Goal: Information Seeking & Learning: Learn about a topic

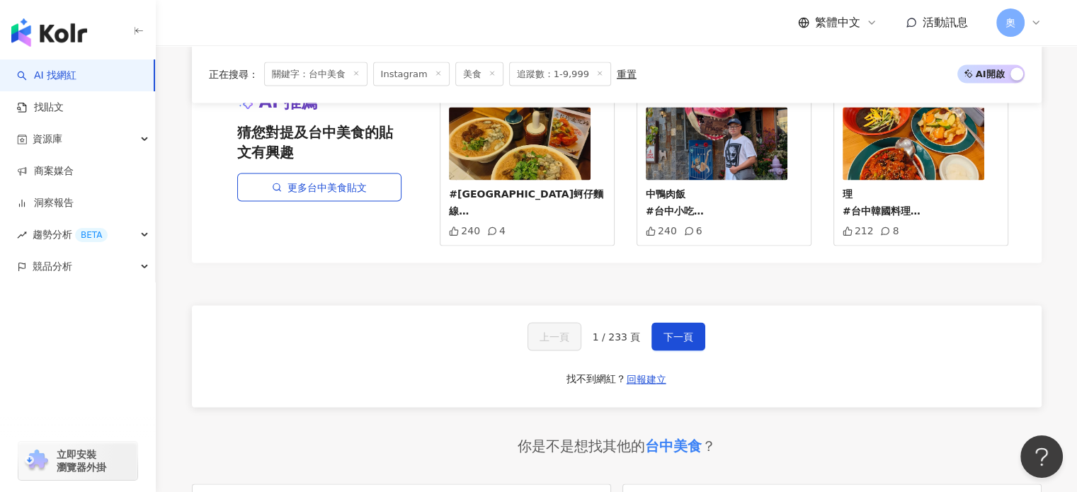
scroll to position [2763, 0]
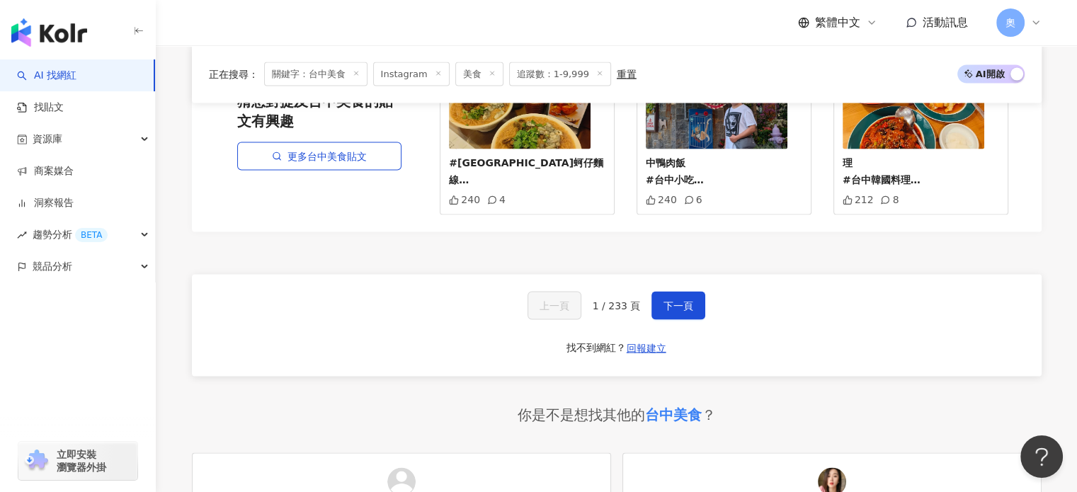
click at [670, 275] on div "上一頁 1 / 233 頁 下一頁 找不到網紅？ 回報建立" at bounding box center [617, 326] width 850 height 102
click at [669, 300] on span "下一頁" at bounding box center [679, 305] width 30 height 11
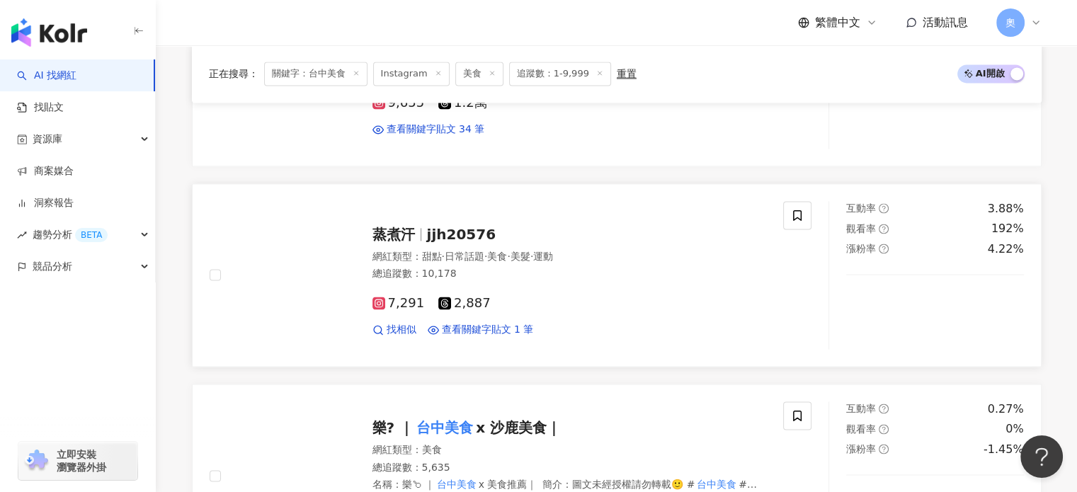
scroll to position [2283, 0]
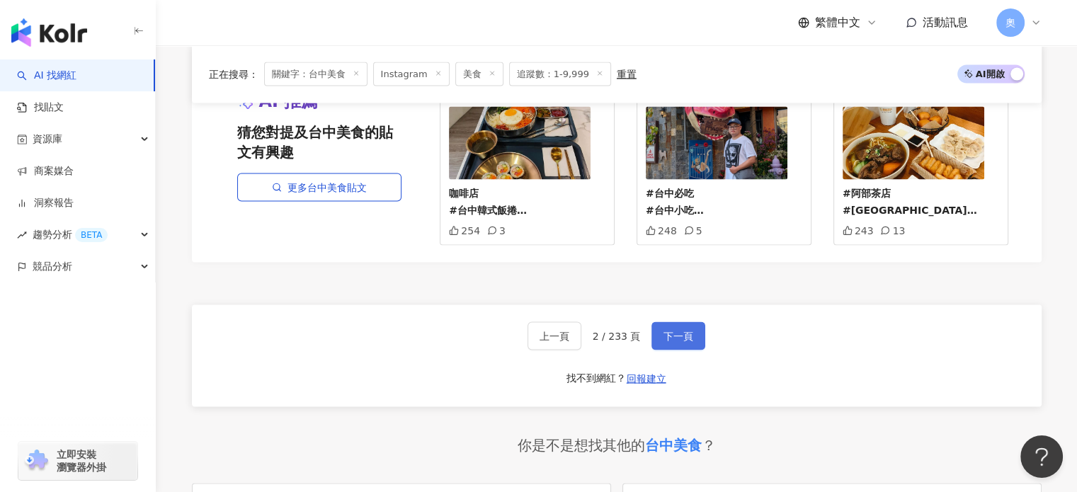
click at [672, 331] on span "下一頁" at bounding box center [679, 336] width 30 height 11
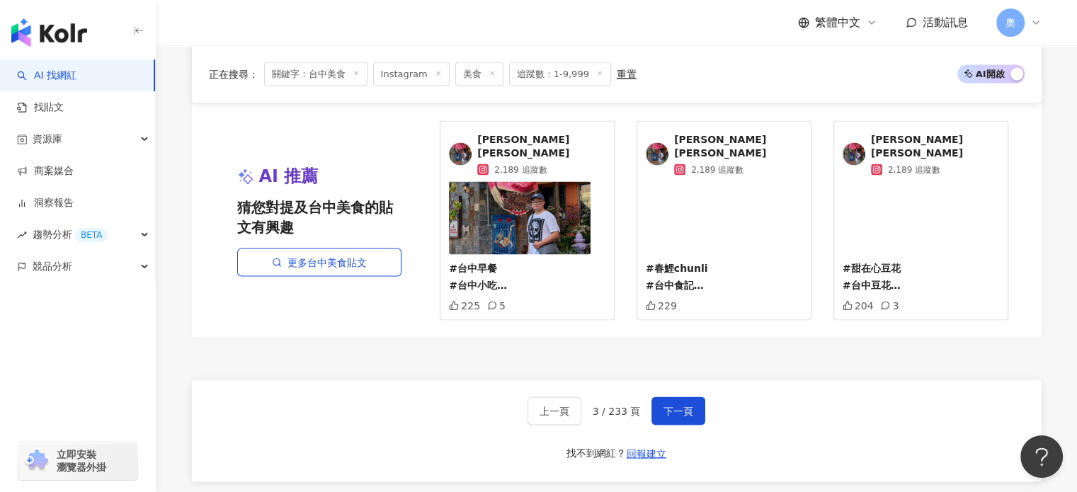
scroll to position [2708, 0]
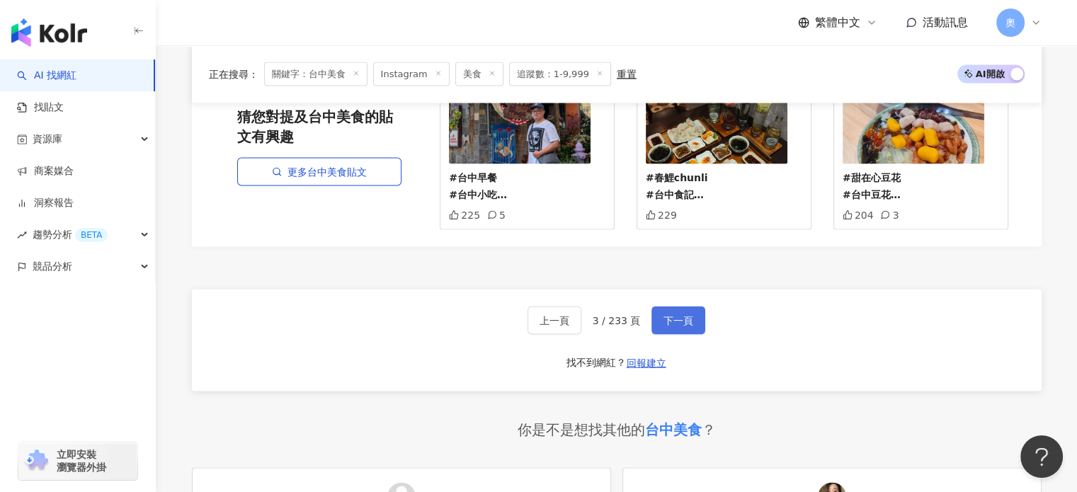
click at [657, 307] on button "下一頁" at bounding box center [679, 321] width 54 height 28
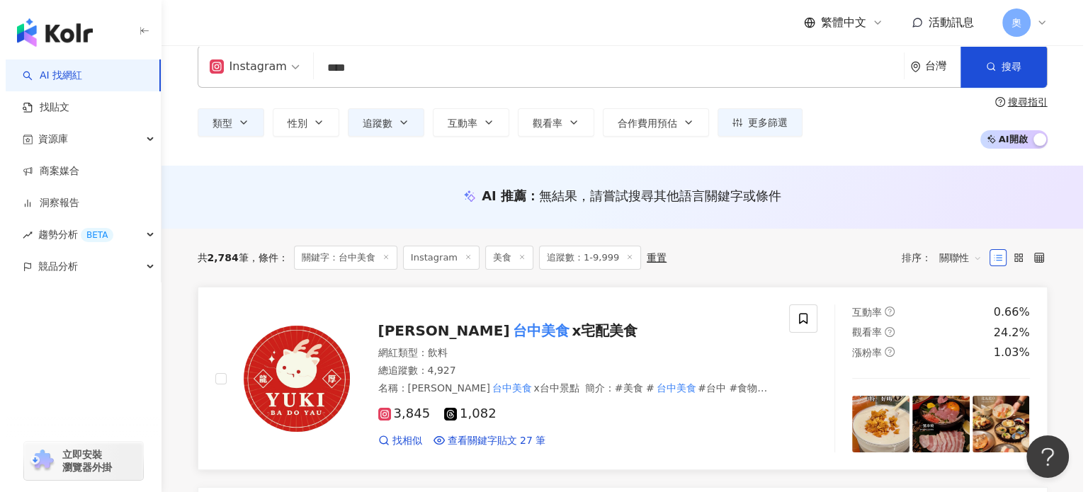
scroll to position [0, 0]
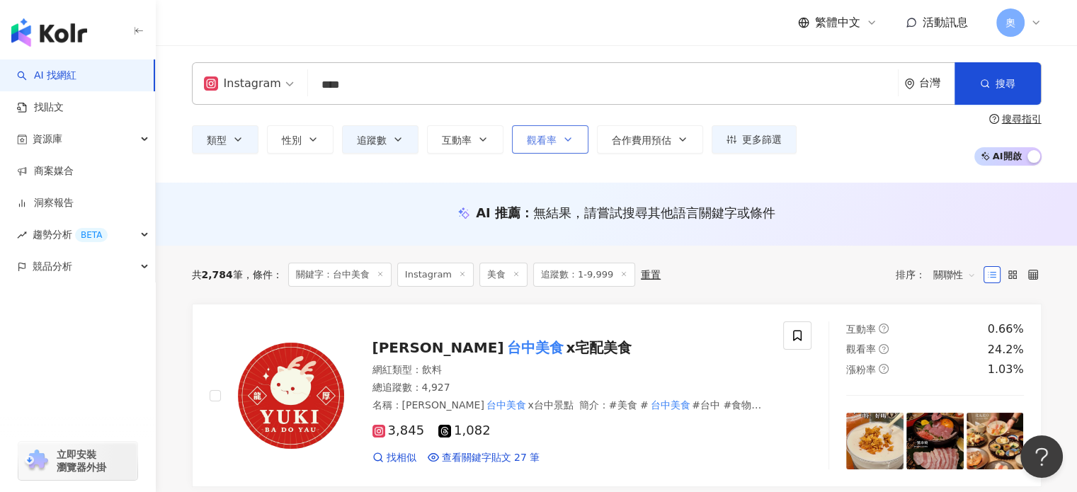
click at [541, 135] on span "觀看率" at bounding box center [542, 140] width 30 height 11
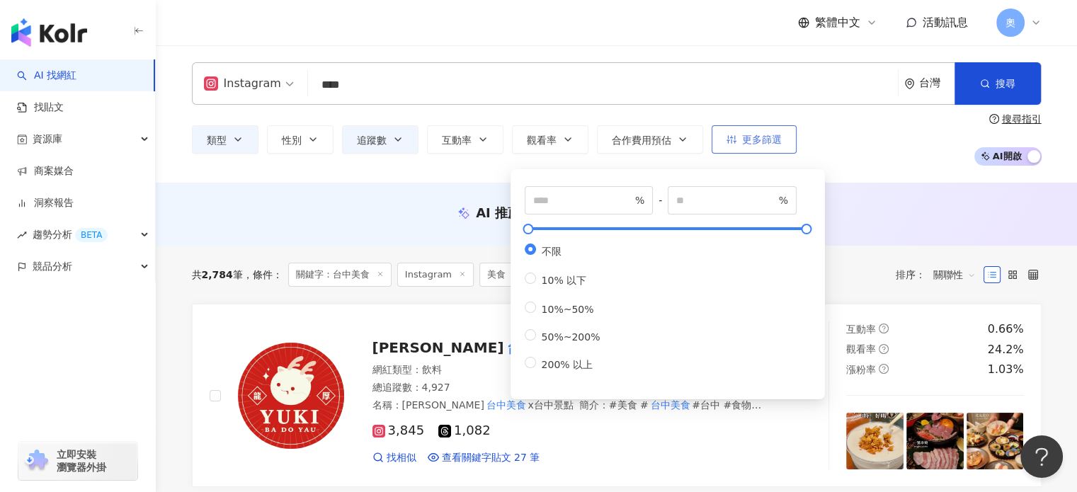
click at [762, 136] on span "更多篩選" at bounding box center [762, 139] width 40 height 11
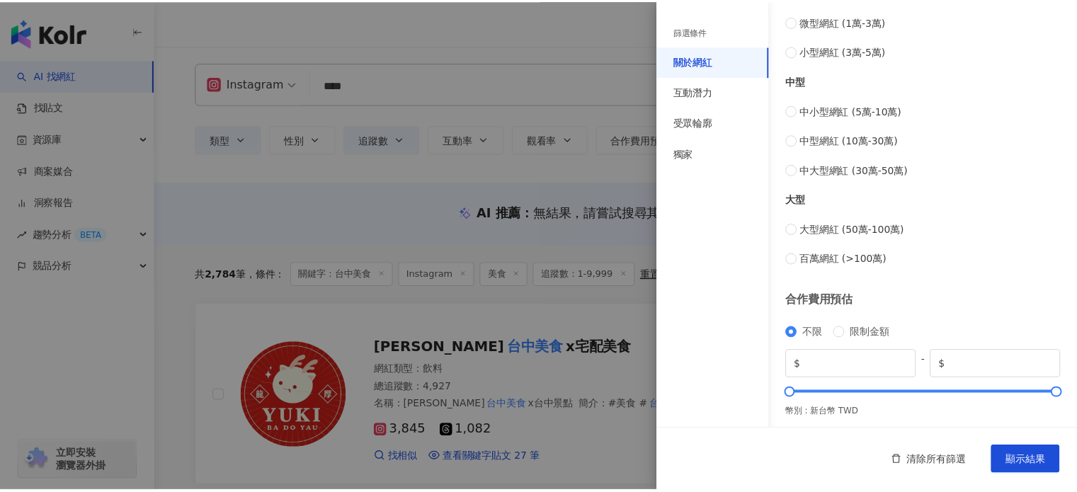
scroll to position [575, 0]
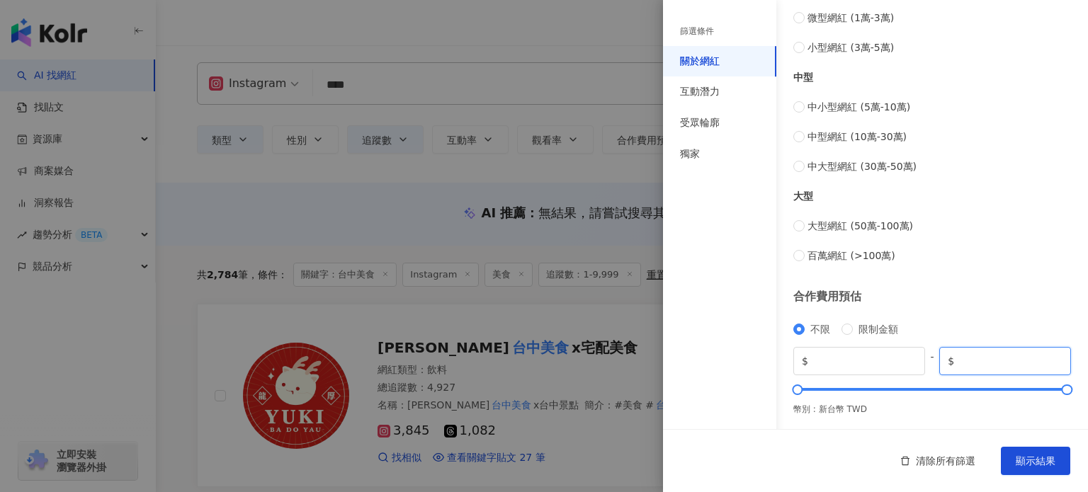
drag, startPoint x: 1022, startPoint y: 359, endPoint x: 922, endPoint y: 363, distance: 100.7
click at [922, 363] on div "$ * - $ *******" at bounding box center [932, 361] width 278 height 28
type input "****"
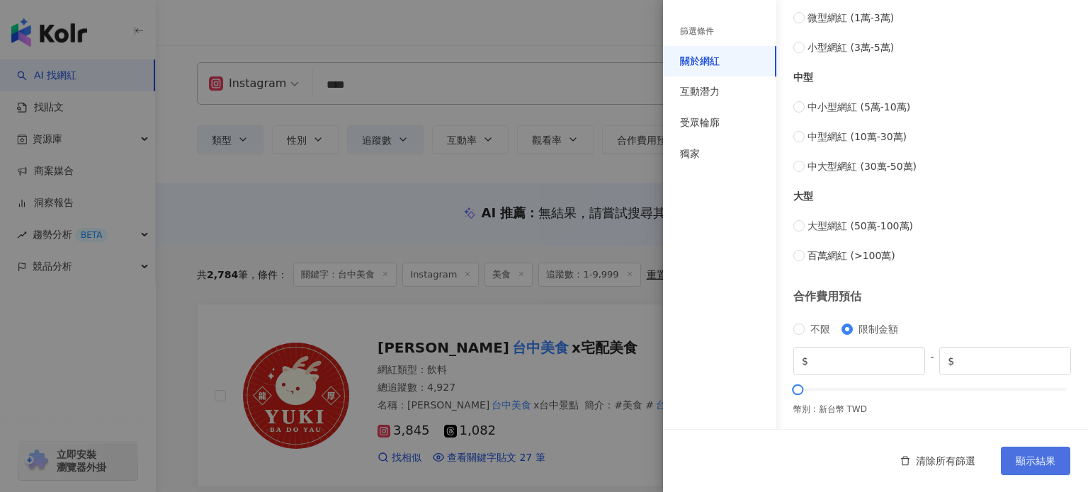
click at [1046, 456] on span "顯示結果" at bounding box center [1036, 461] width 40 height 11
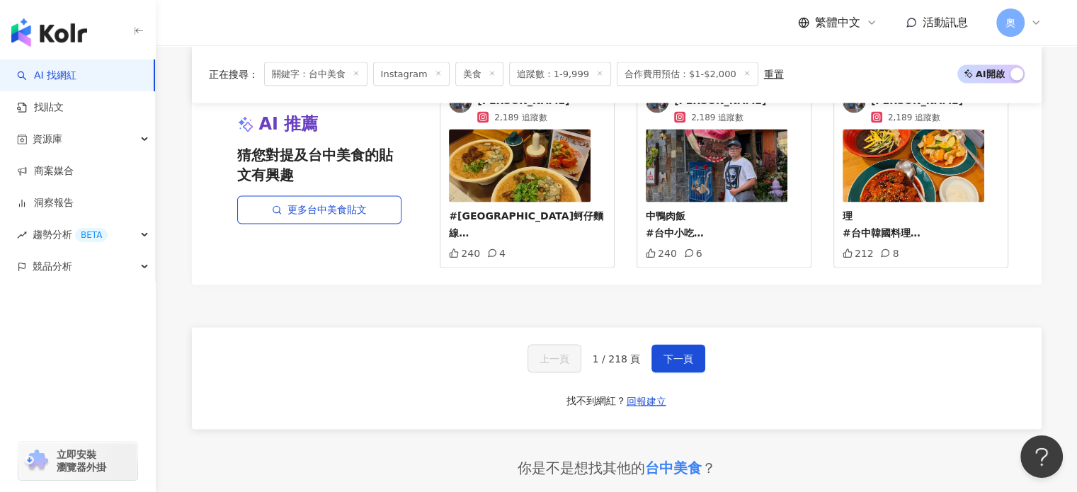
scroll to position [2621, 0]
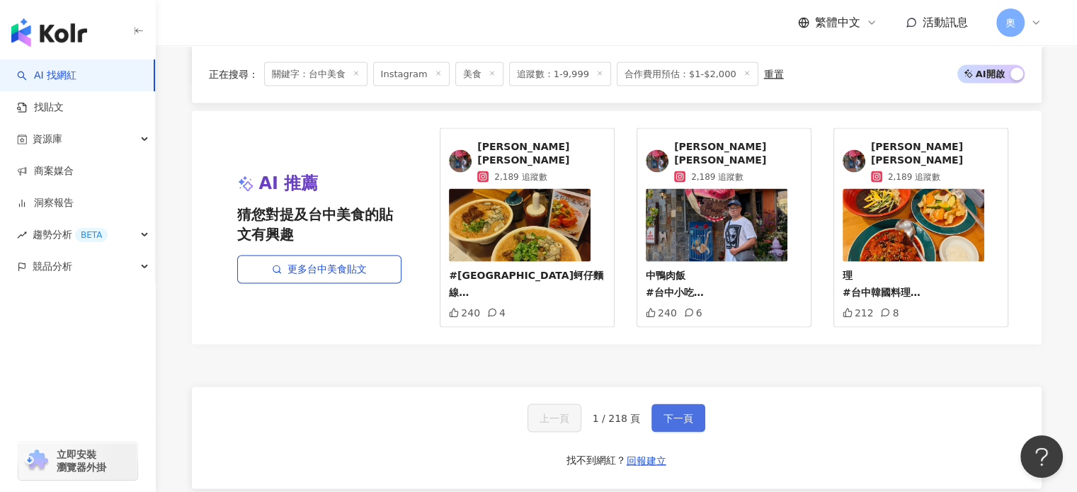
click at [673, 412] on span "下一頁" at bounding box center [679, 417] width 30 height 11
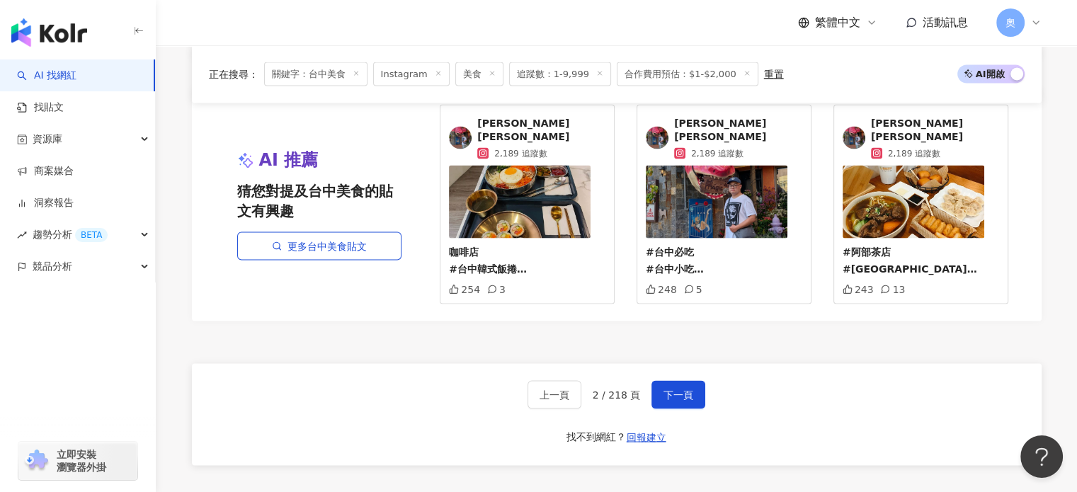
scroll to position [2824, 0]
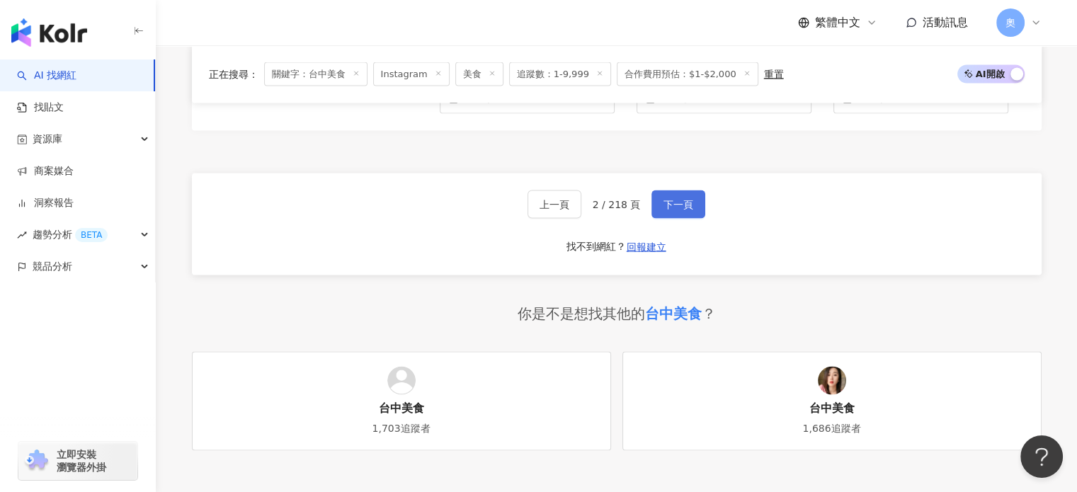
click at [667, 199] on span "下一頁" at bounding box center [679, 204] width 30 height 11
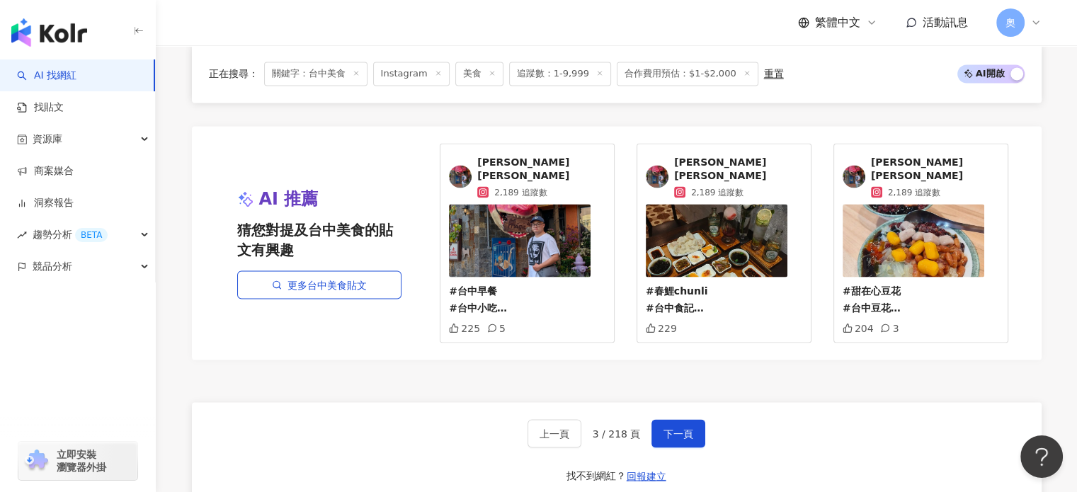
scroll to position [2683, 0]
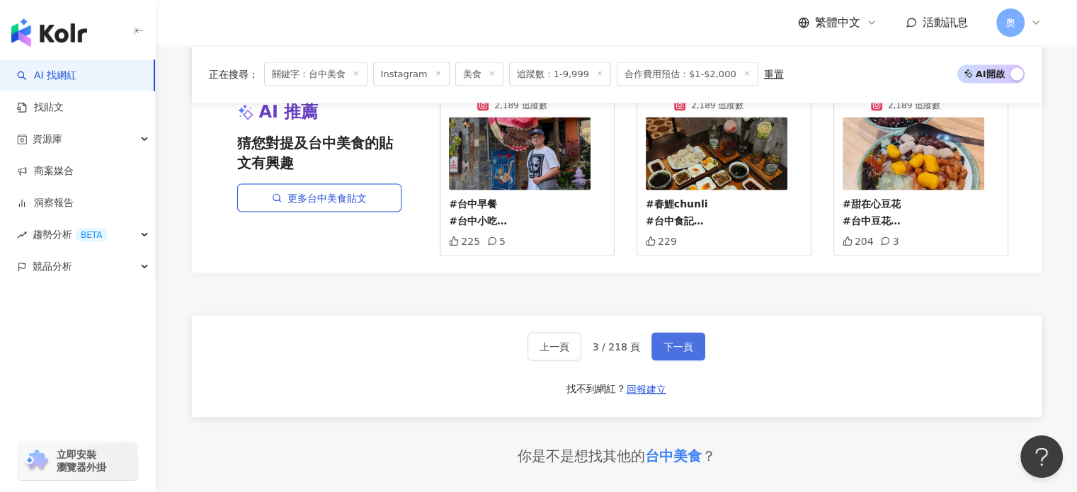
click at [666, 341] on span "下一頁" at bounding box center [679, 346] width 30 height 11
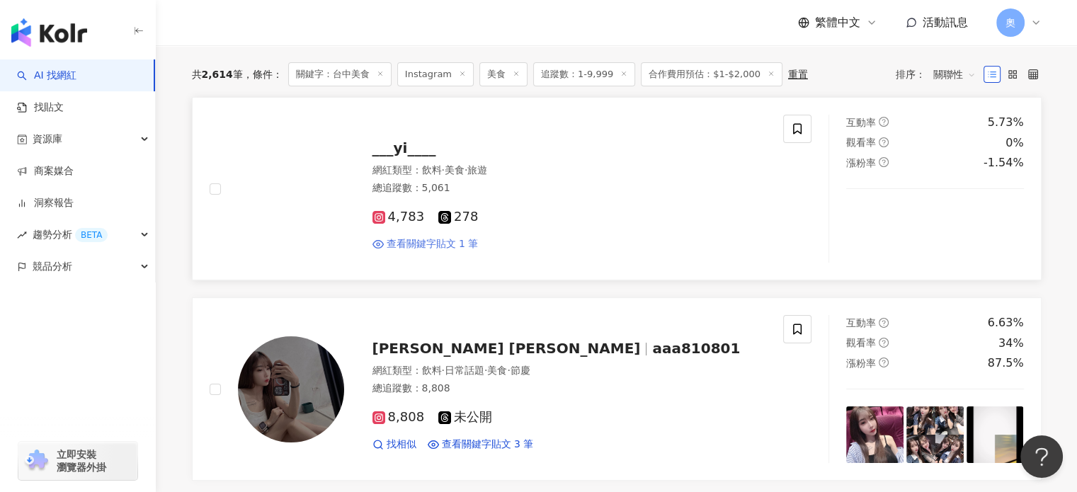
scroll to position [132, 0]
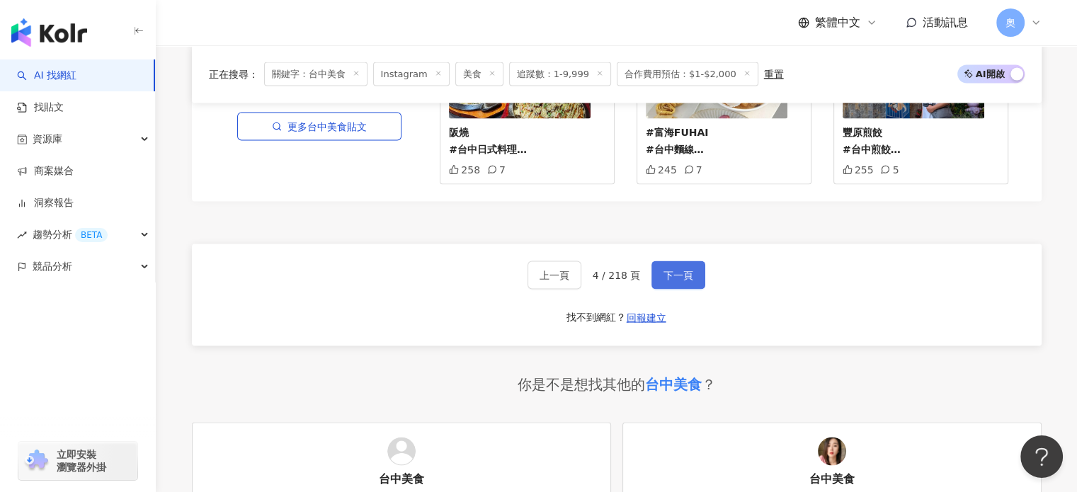
click at [660, 261] on button "下一頁" at bounding box center [679, 275] width 54 height 28
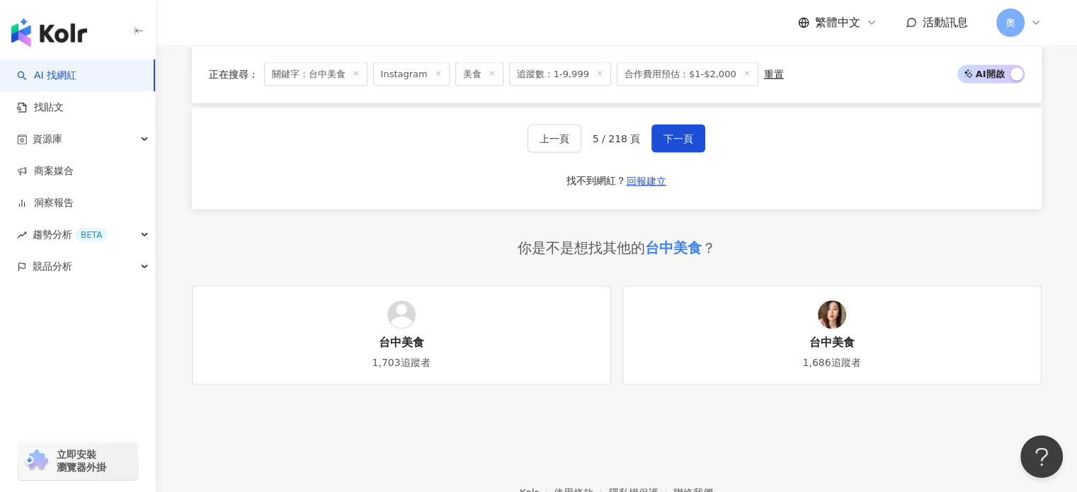
scroll to position [2815, 0]
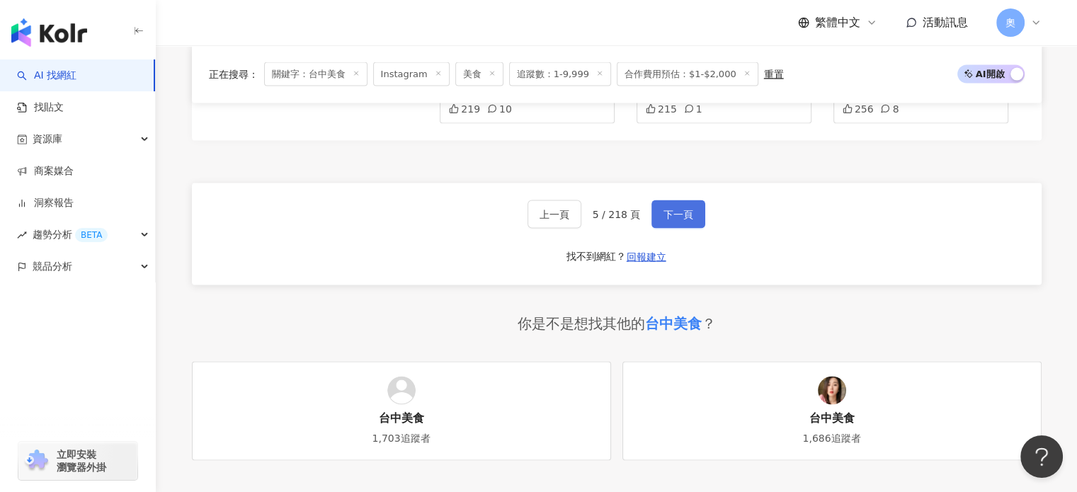
click at [680, 204] on button "下一頁" at bounding box center [679, 214] width 54 height 28
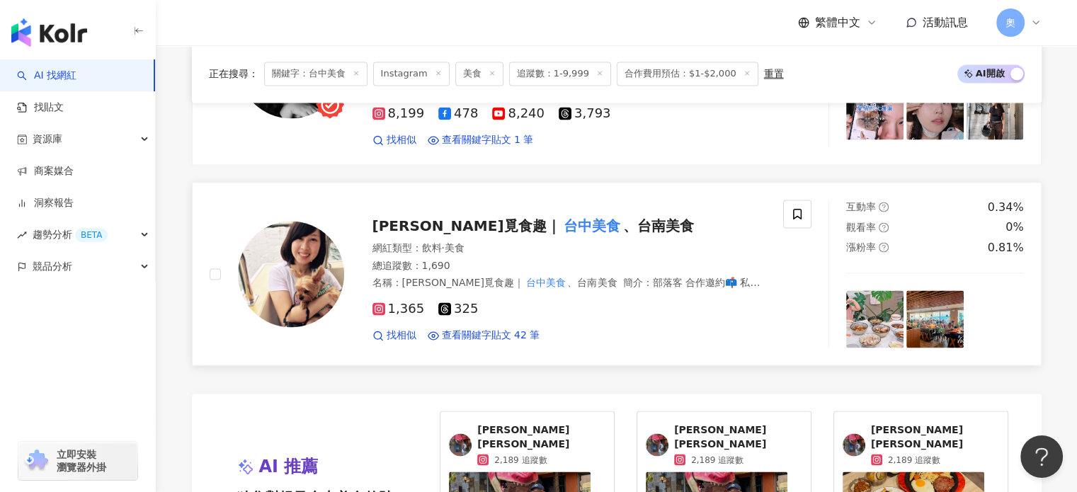
scroll to position [2319, 0]
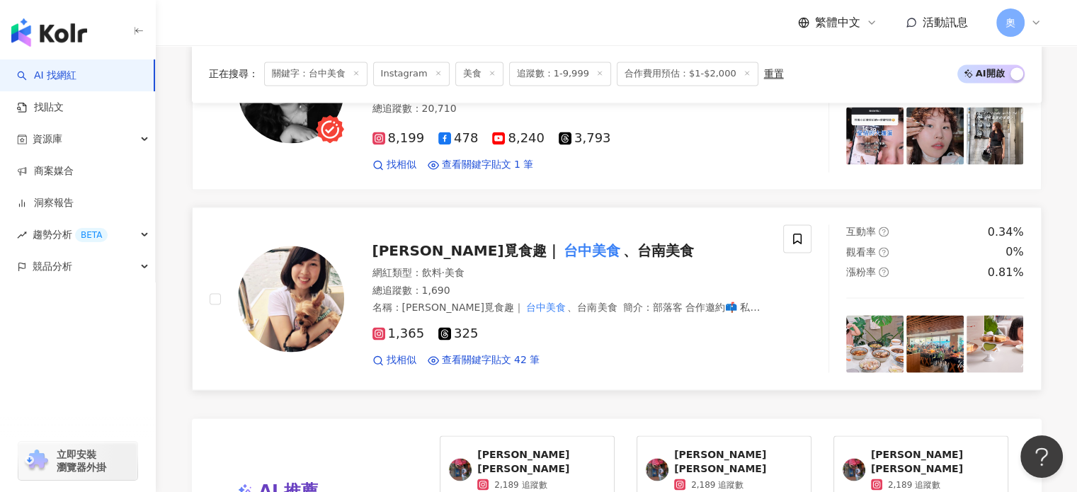
click at [623, 242] on span "、台南美食" at bounding box center [658, 250] width 71 height 17
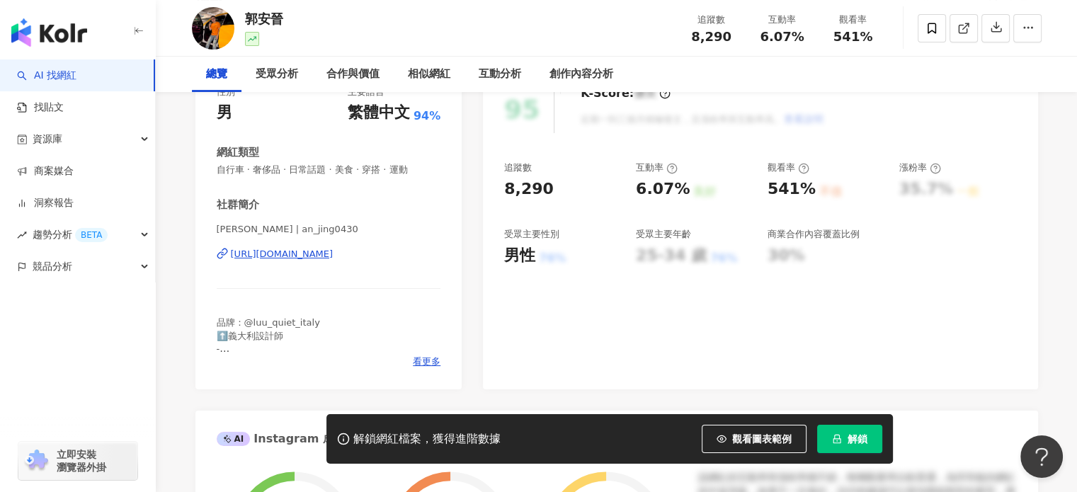
scroll to position [213, 0]
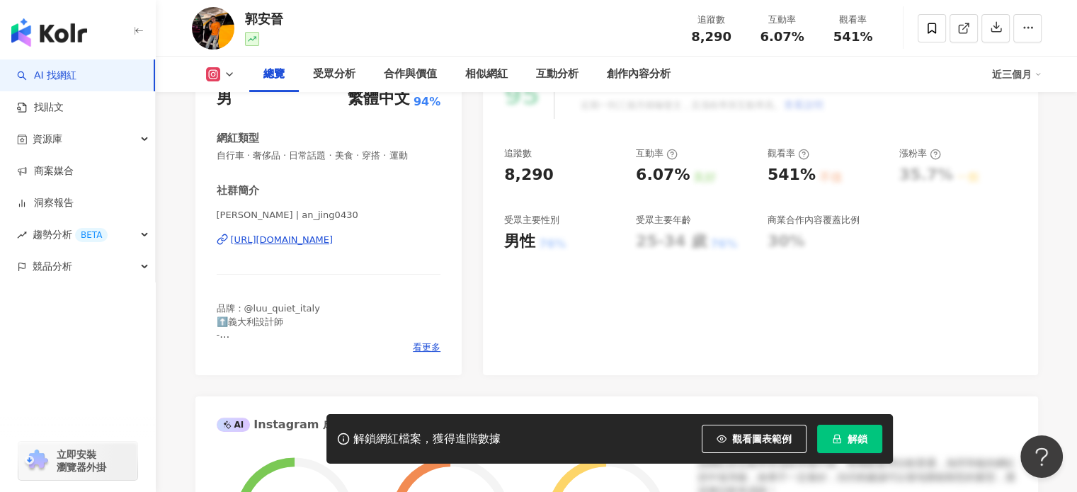
click at [334, 235] on div "https://www.instagram.com/an_jing0430/" at bounding box center [282, 240] width 103 height 13
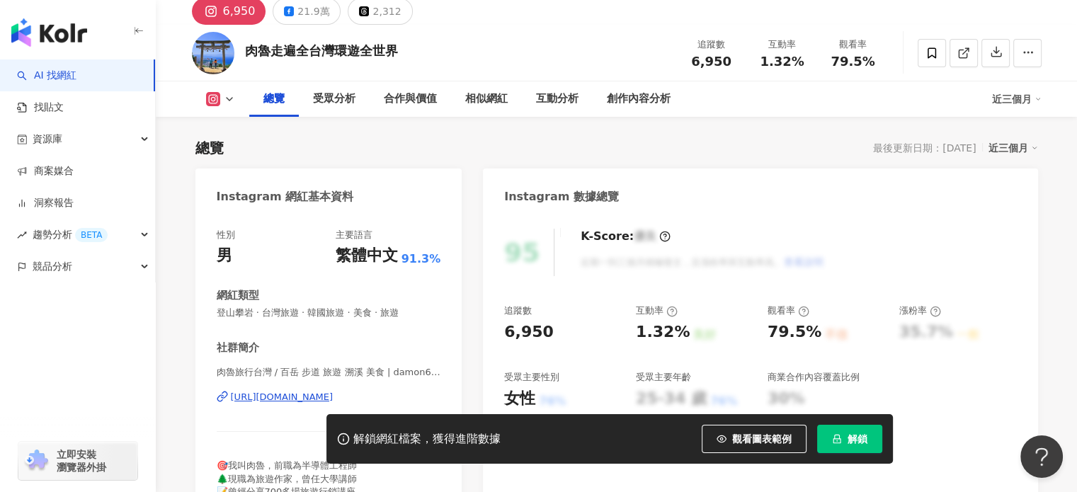
scroll to position [142, 0]
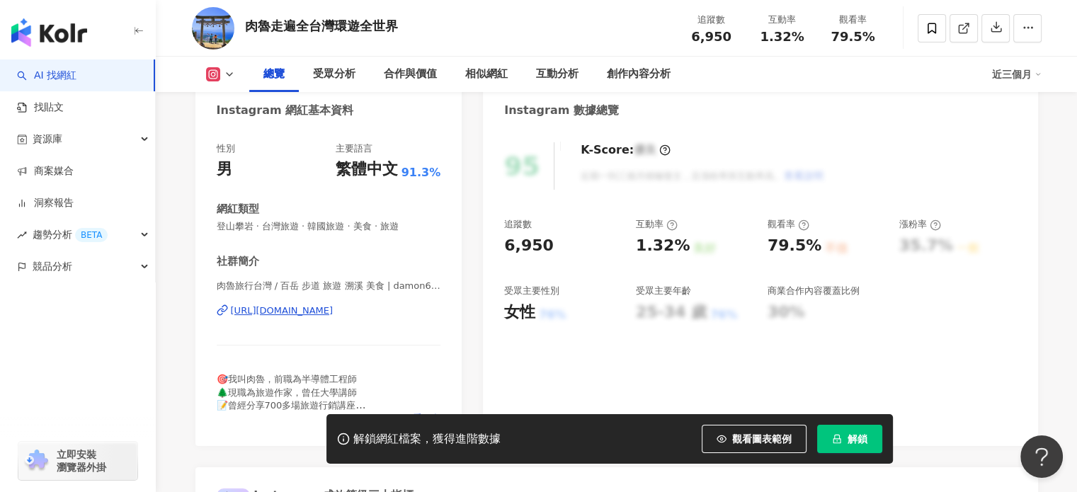
click at [332, 308] on div "https://www.instagram.com/damon624/" at bounding box center [282, 311] width 103 height 13
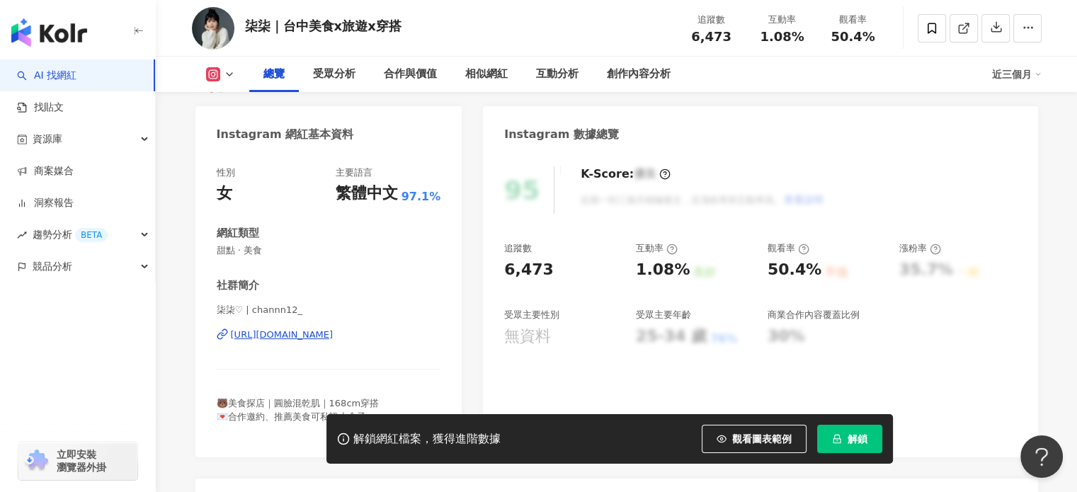
scroll to position [142, 0]
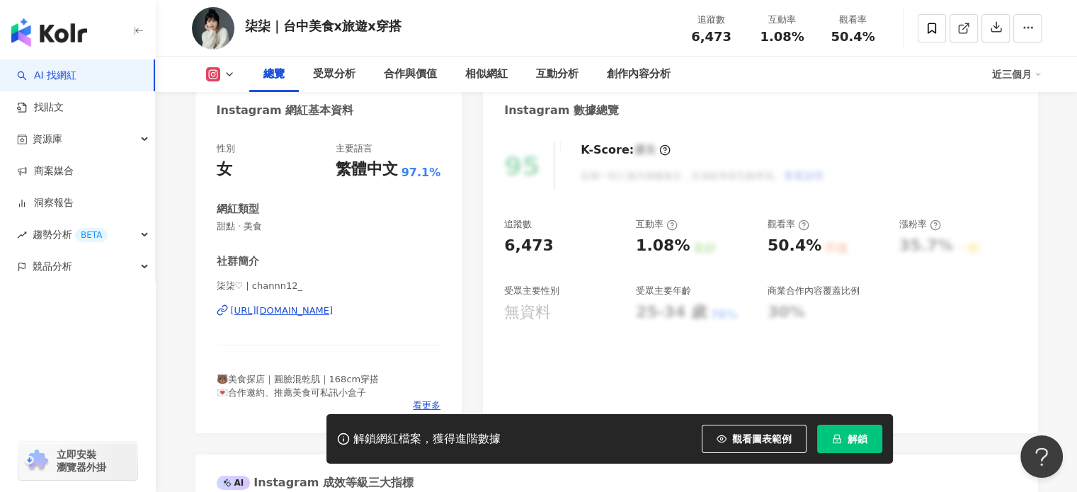
click at [283, 310] on div "https://www.instagram.com/channn12_/" at bounding box center [282, 311] width 103 height 13
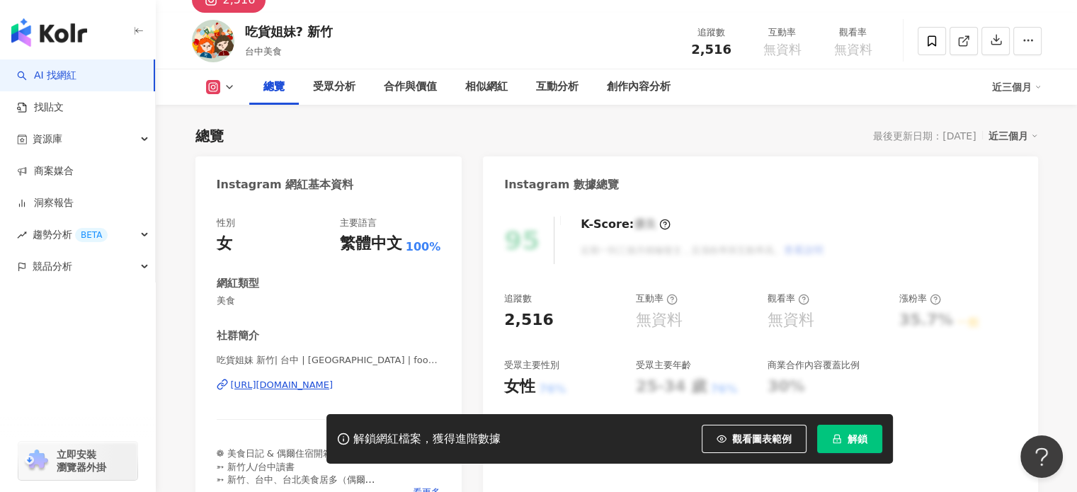
scroll to position [71, 0]
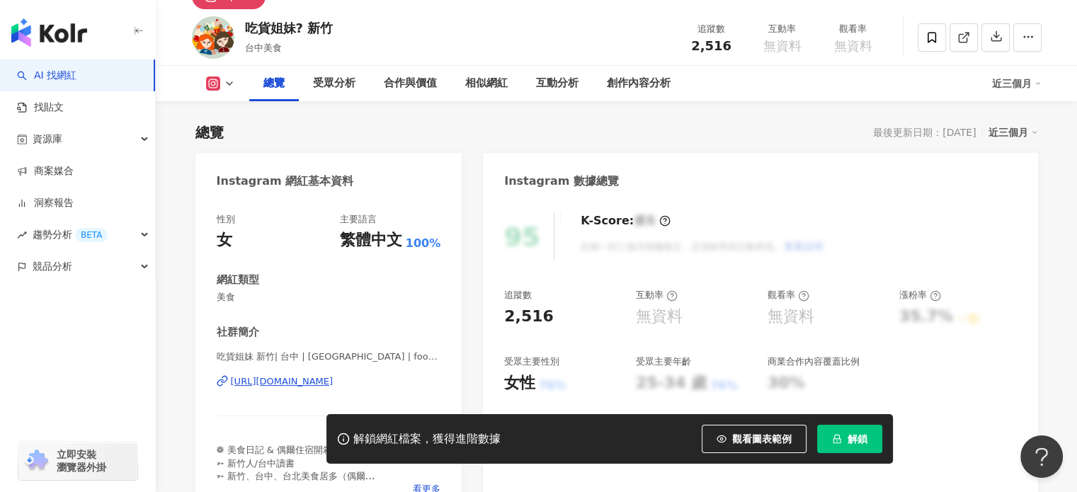
click at [334, 380] on div "https://www.instagram.com/food__chang9889/" at bounding box center [282, 381] width 103 height 13
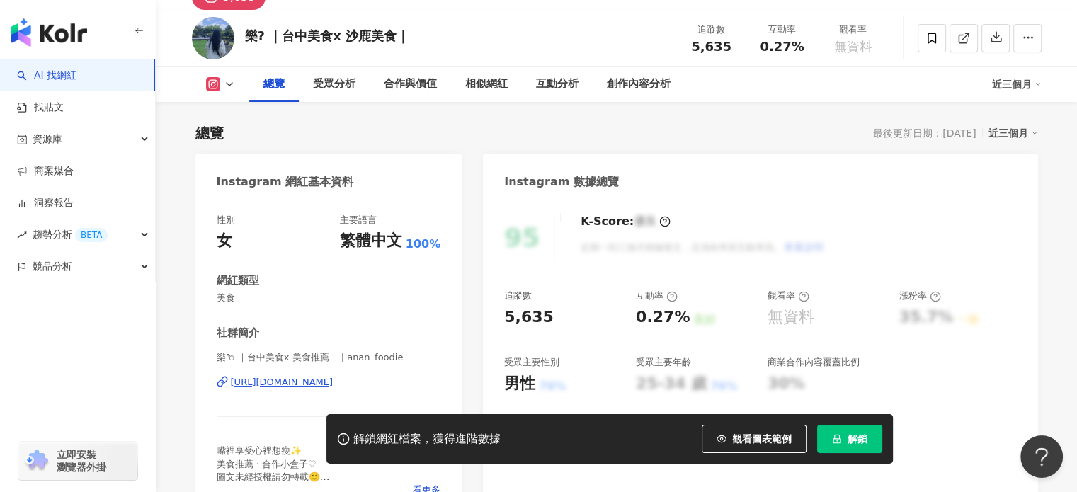
scroll to position [71, 0]
click at [334, 383] on div "https://www.instagram.com/anan_foodie_/" at bounding box center [282, 381] width 103 height 13
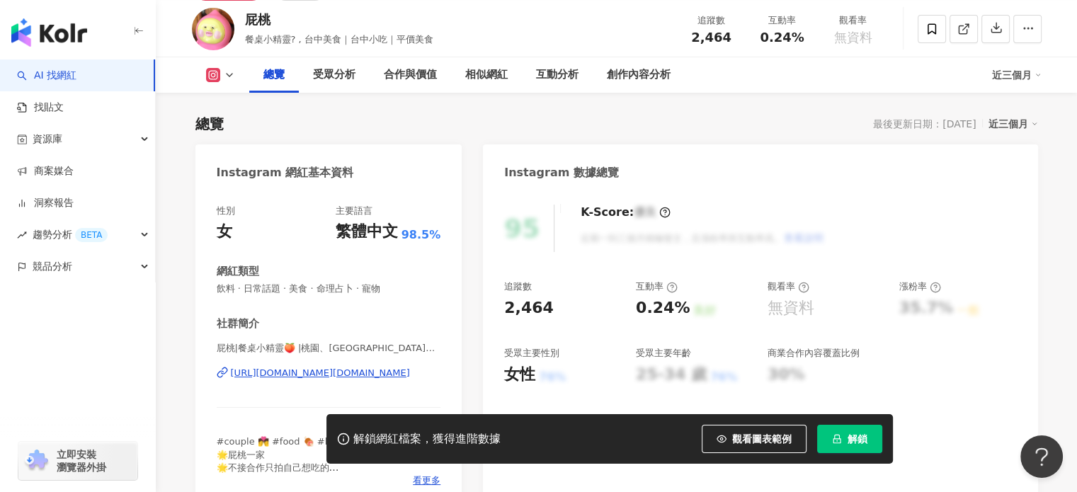
scroll to position [213, 0]
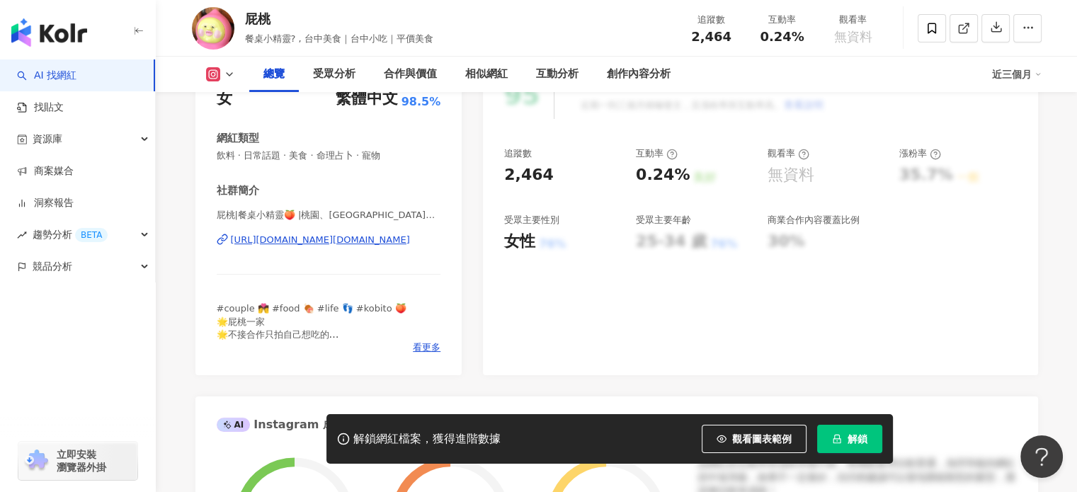
click at [343, 234] on div "https://www.instagram.com/asspeach.eating/" at bounding box center [320, 240] width 179 height 13
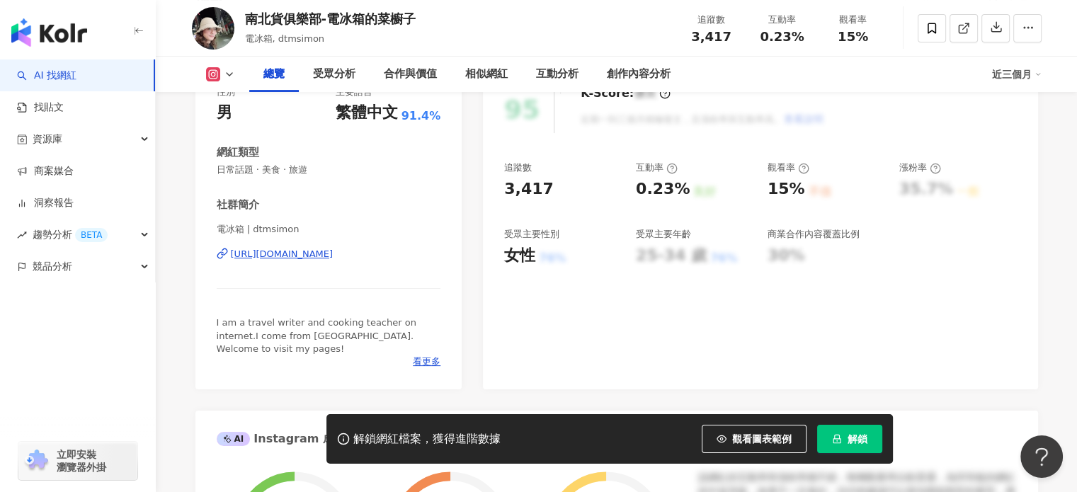
scroll to position [213, 0]
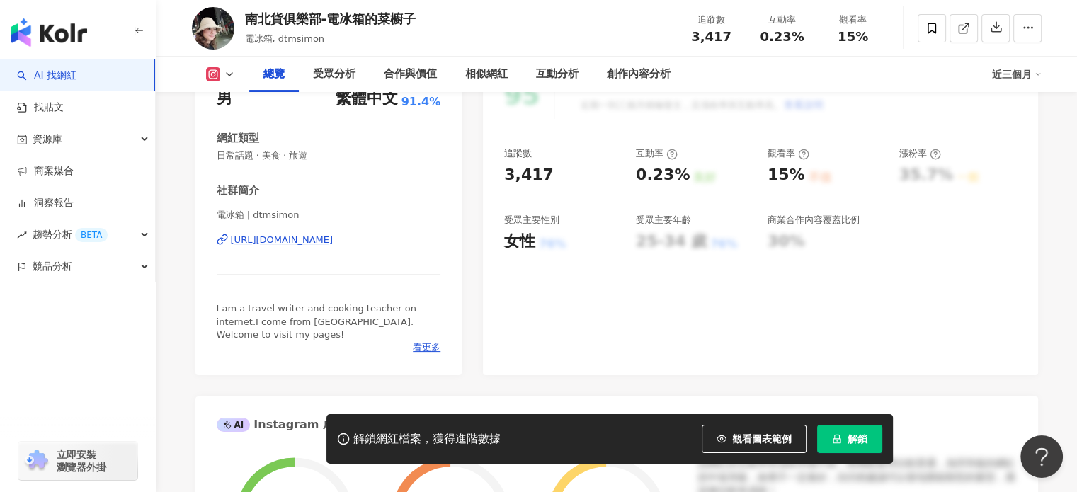
click at [334, 238] on div "https://www.instagram.com/dtmsimon/" at bounding box center [282, 240] width 103 height 13
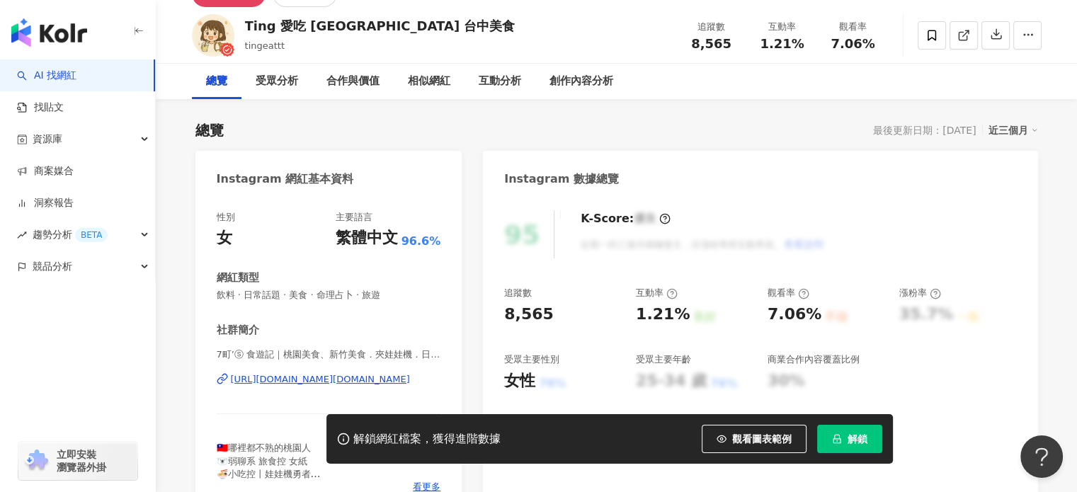
scroll to position [142, 0]
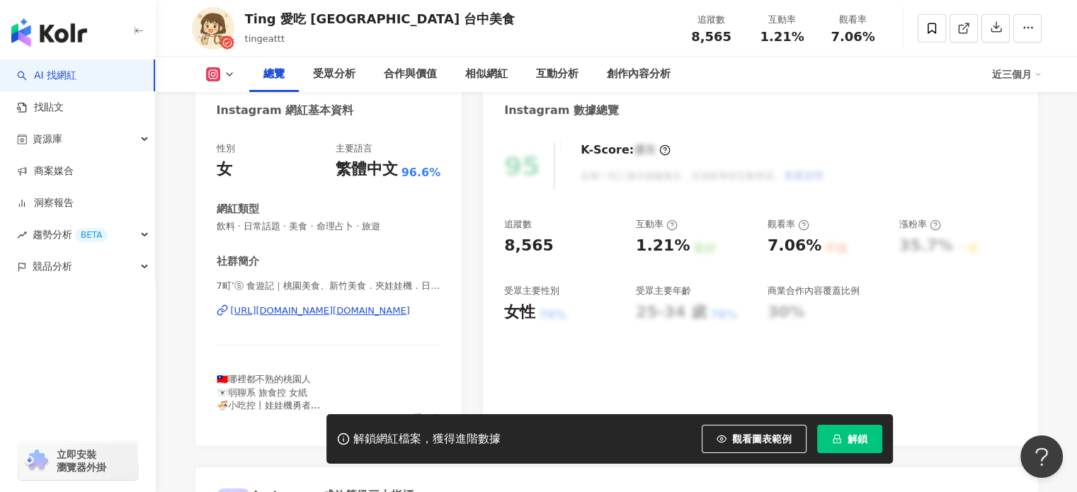
click at [323, 311] on div "[URL][DOMAIN_NAME][DOMAIN_NAME]" at bounding box center [320, 311] width 179 height 13
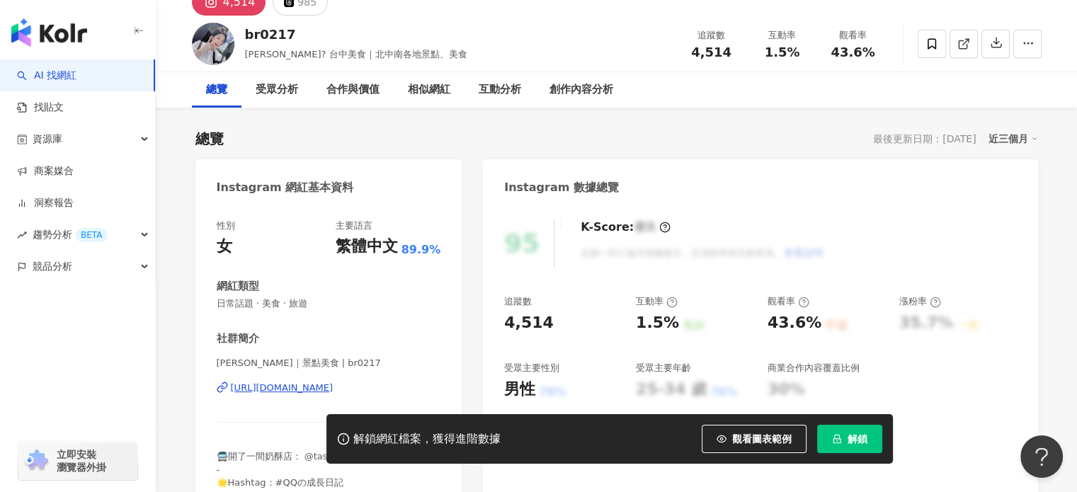
scroll to position [142, 0]
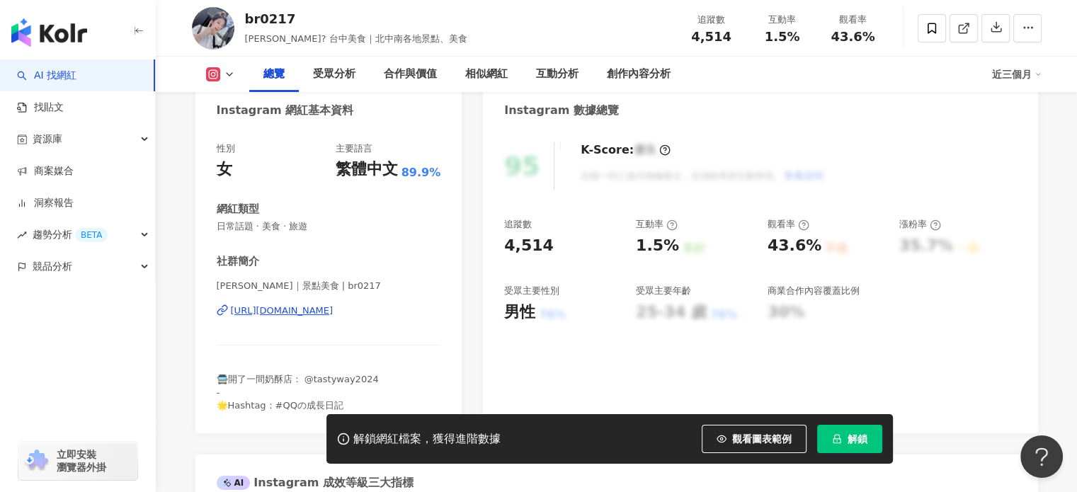
click at [334, 312] on div "https://www.instagram.com/br0217/" at bounding box center [282, 311] width 103 height 13
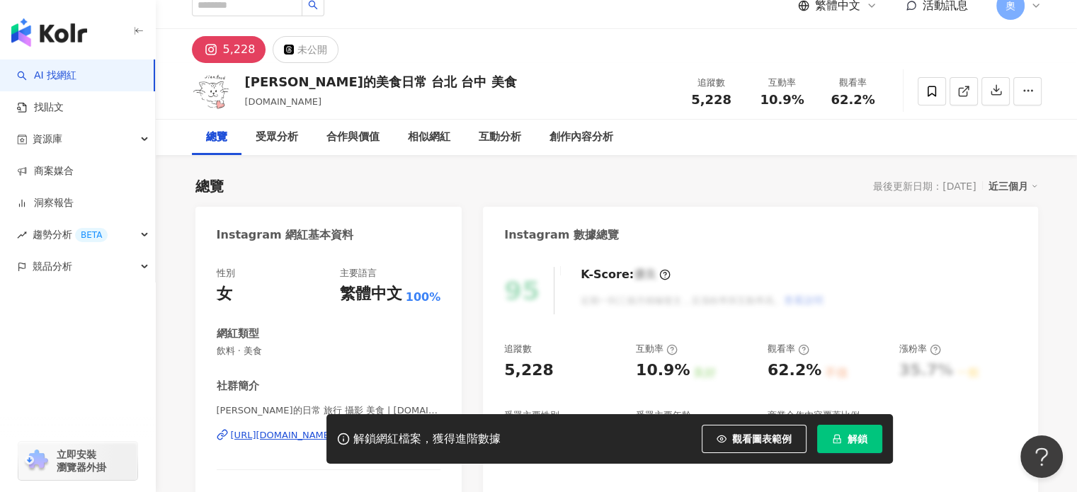
scroll to position [71, 0]
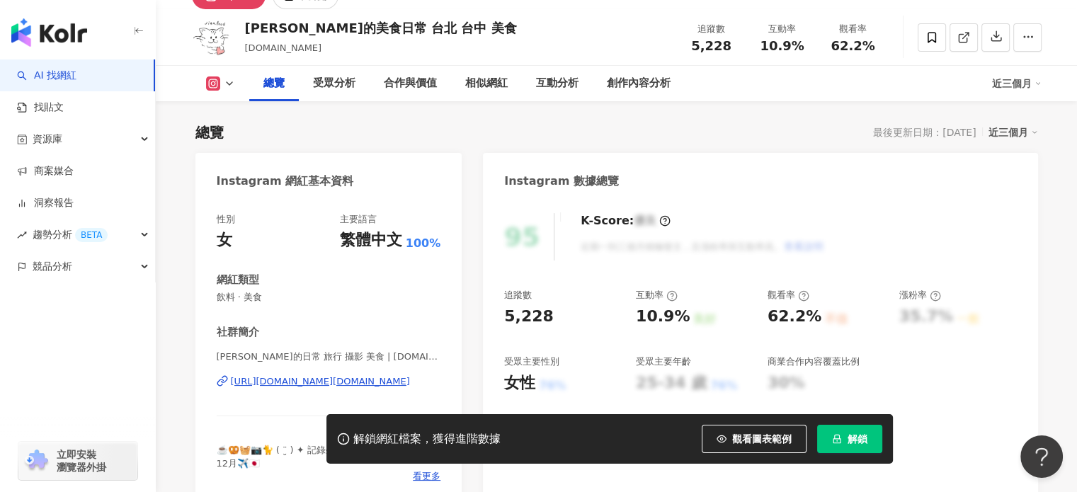
click at [310, 381] on div "https://www.instagram.com/jian.food/" at bounding box center [320, 381] width 179 height 13
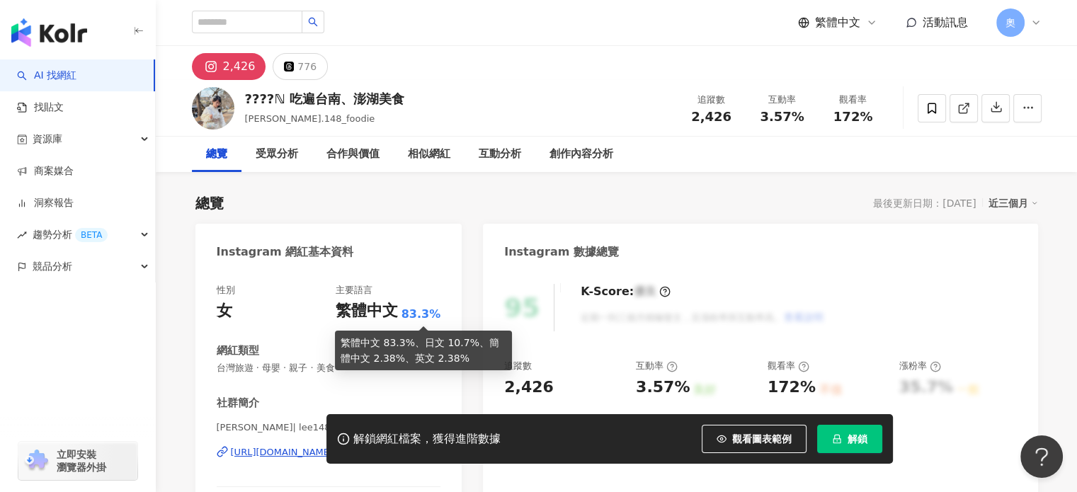
scroll to position [71, 0]
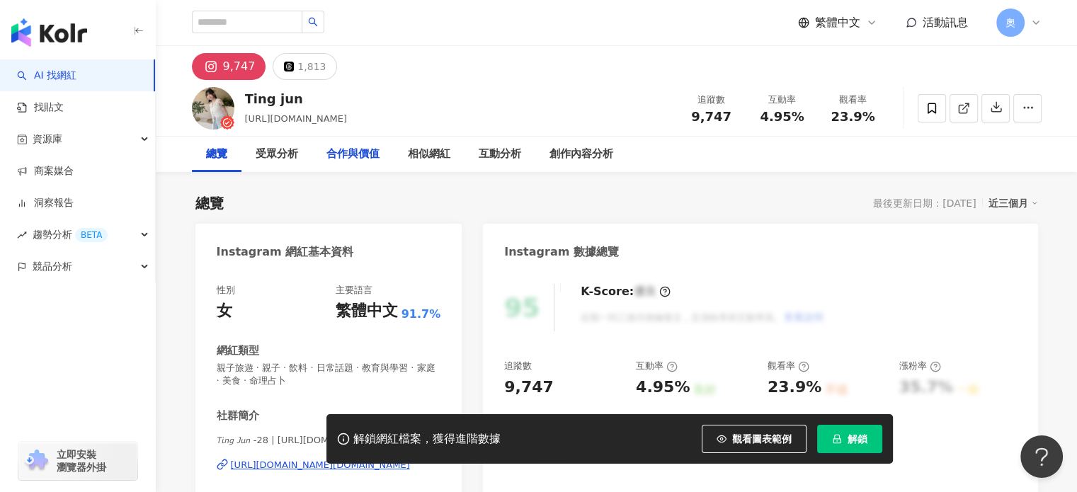
click at [368, 159] on div "合作與價值" at bounding box center [353, 154] width 53 height 17
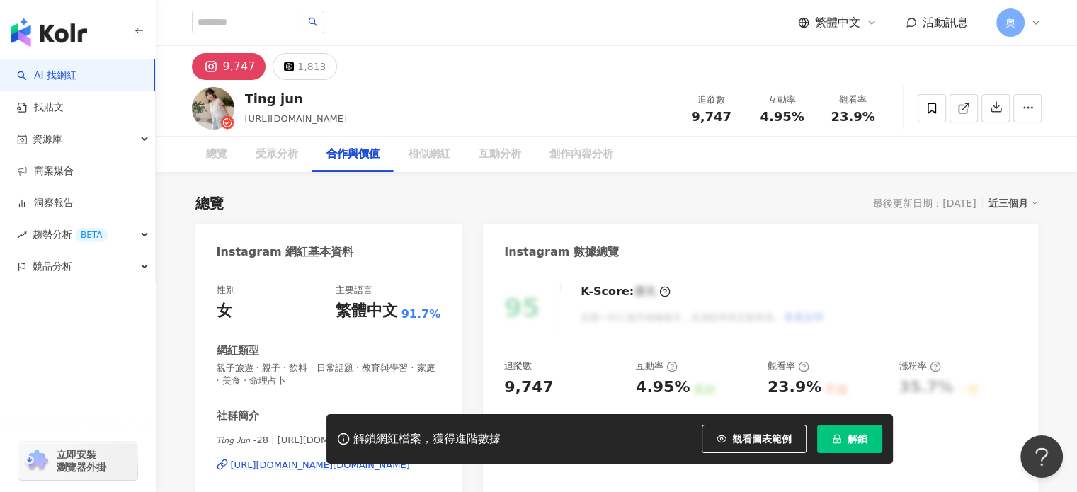
scroll to position [1918, 0]
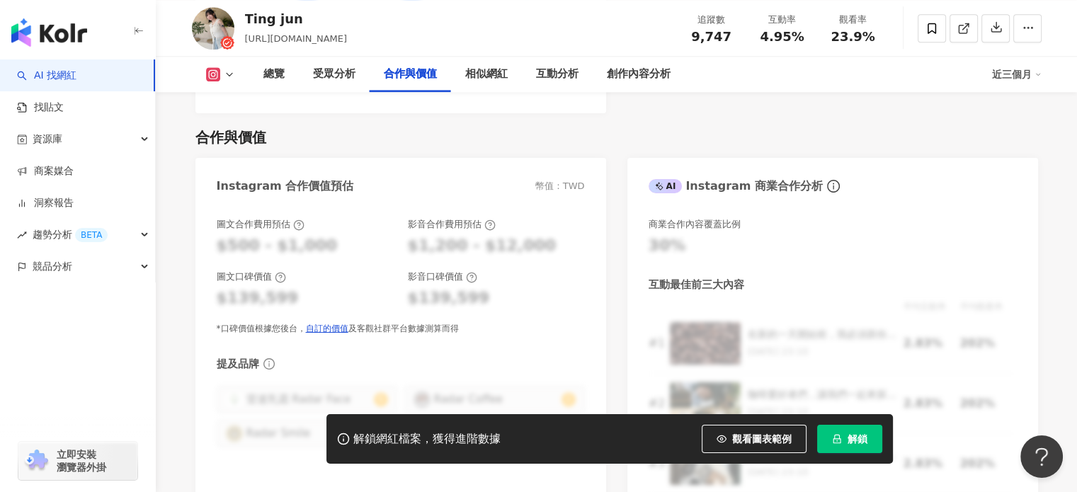
click at [217, 77] on rect at bounding box center [213, 74] width 11 height 11
click at [288, 72] on div "總覽" at bounding box center [274, 74] width 50 height 35
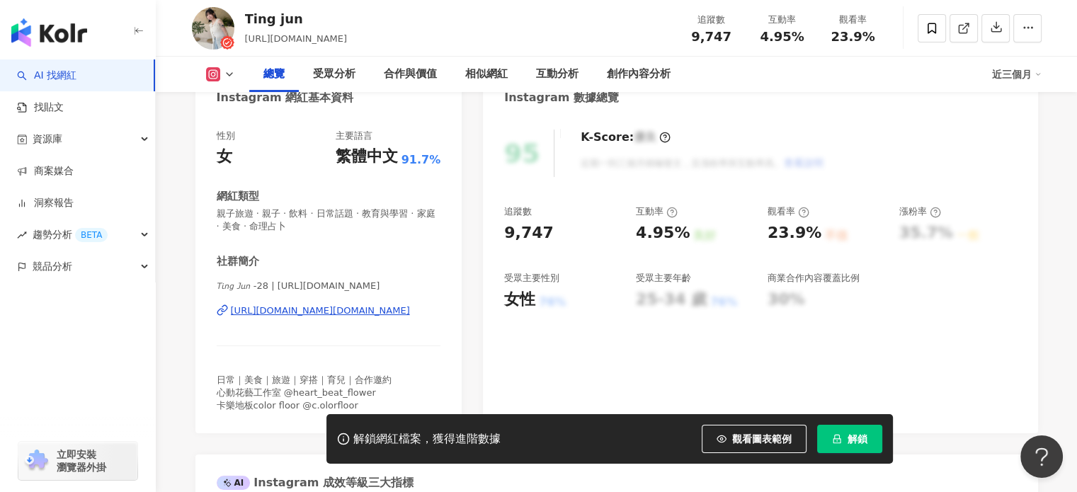
scroll to position [158, 0]
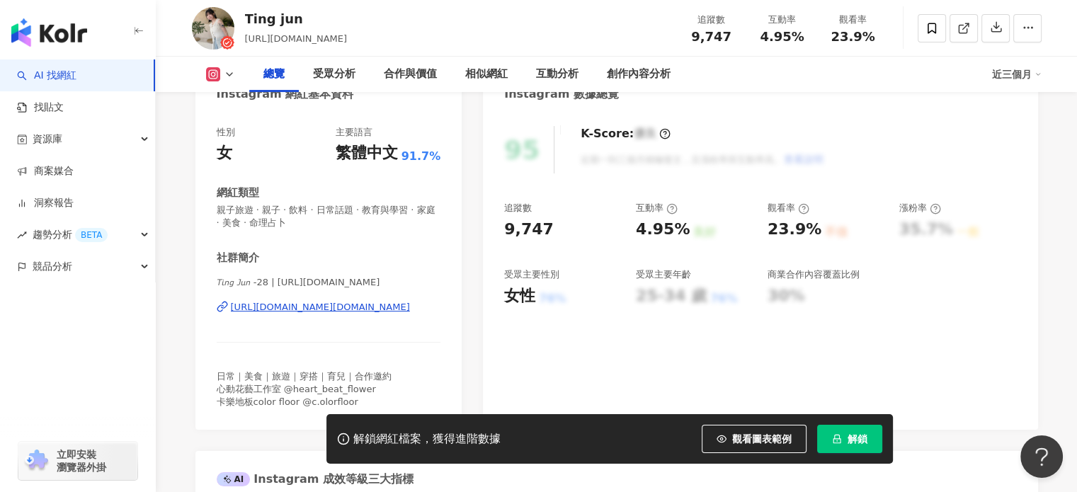
click at [298, 309] on div "https://www.instagram.com/0130_meng.ma/" at bounding box center [320, 307] width 179 height 13
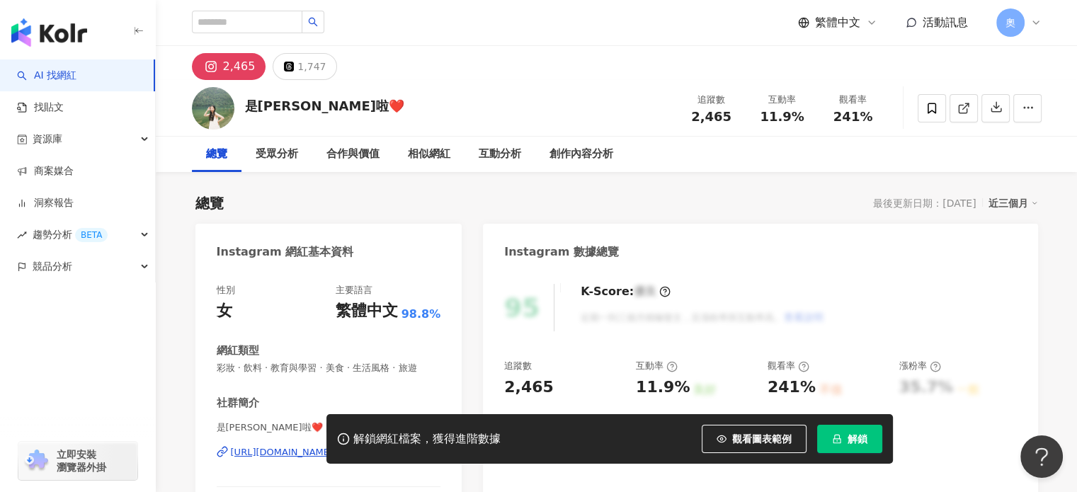
scroll to position [142, 0]
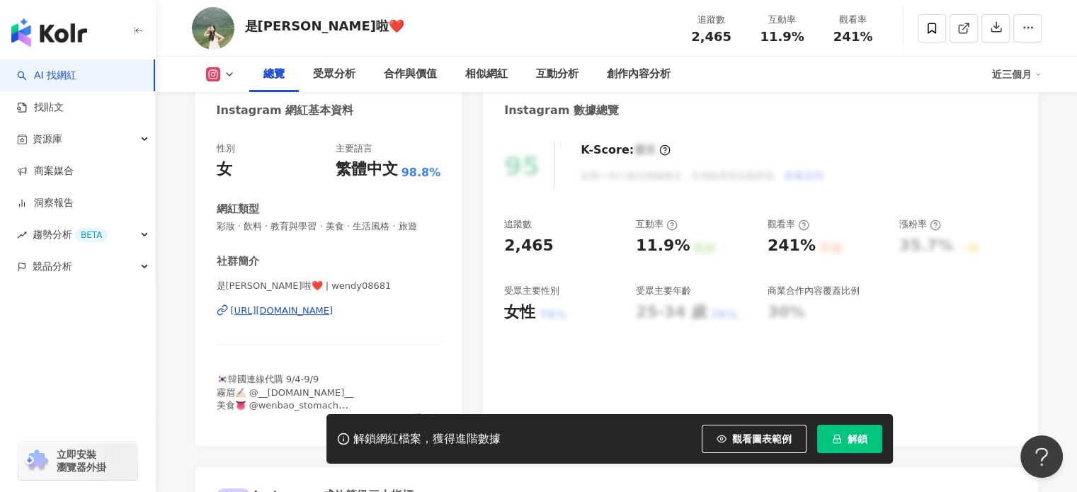
click at [323, 316] on div "[URL][DOMAIN_NAME]" at bounding box center [282, 311] width 103 height 13
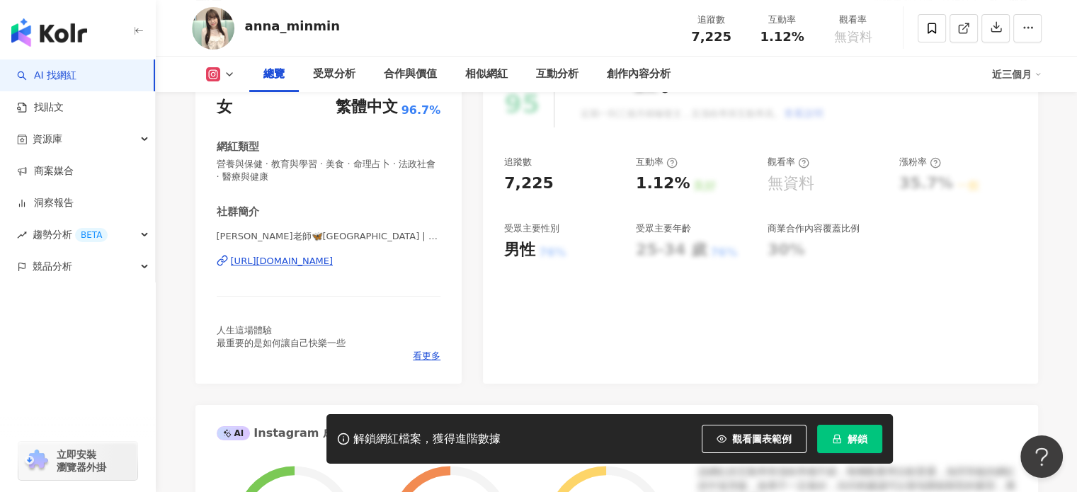
scroll to position [213, 0]
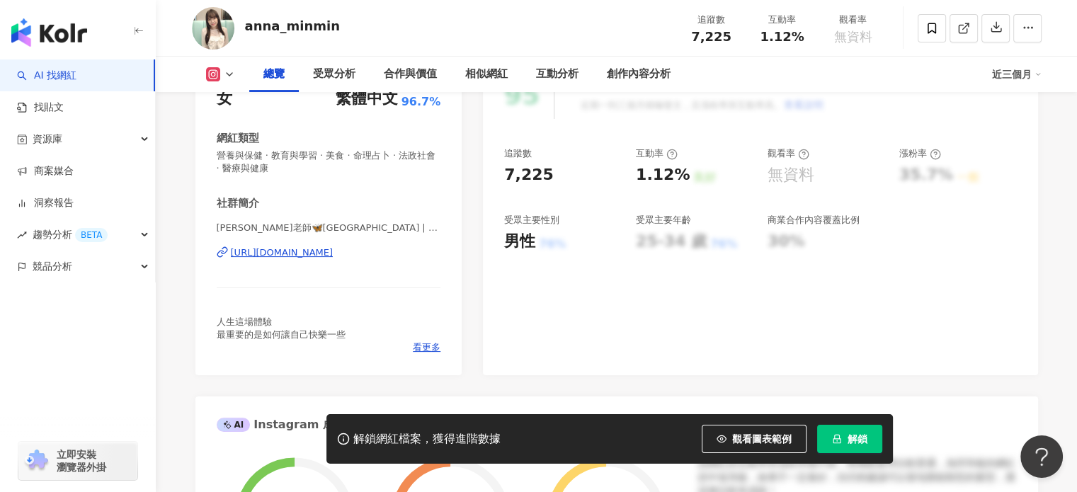
click at [334, 253] on div "https://www.instagram.com/anna_minmin/" at bounding box center [282, 253] width 103 height 13
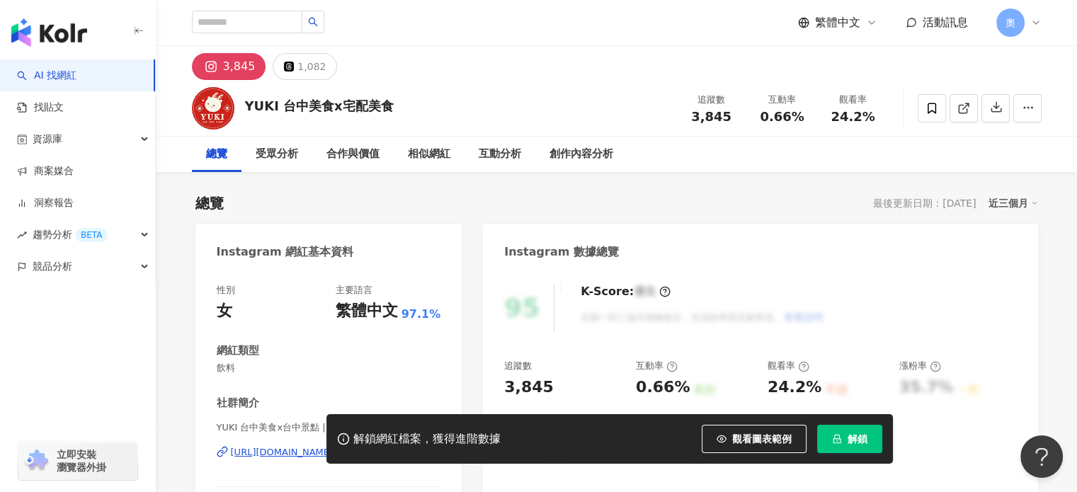
scroll to position [213, 0]
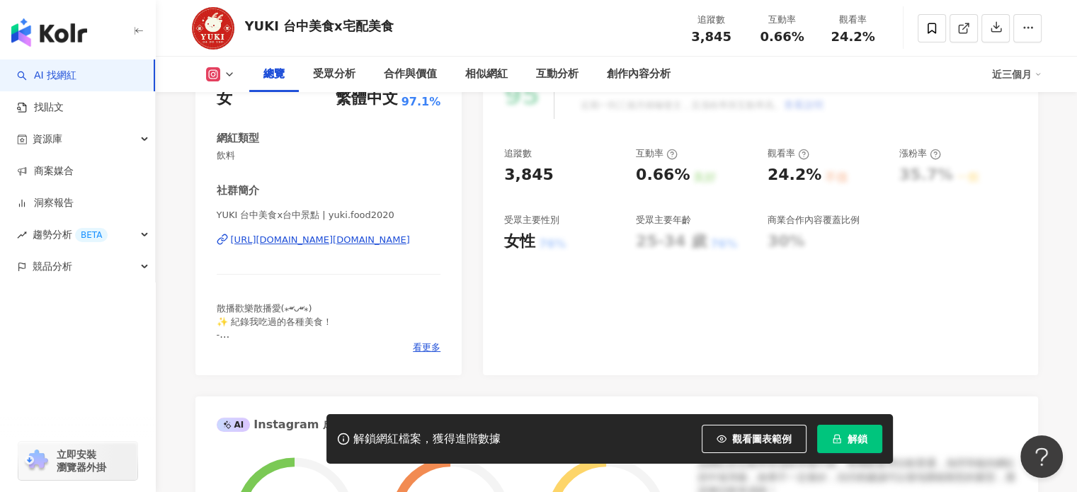
click at [354, 241] on div "https://www.instagram.com/yuki.food2020/" at bounding box center [320, 240] width 179 height 13
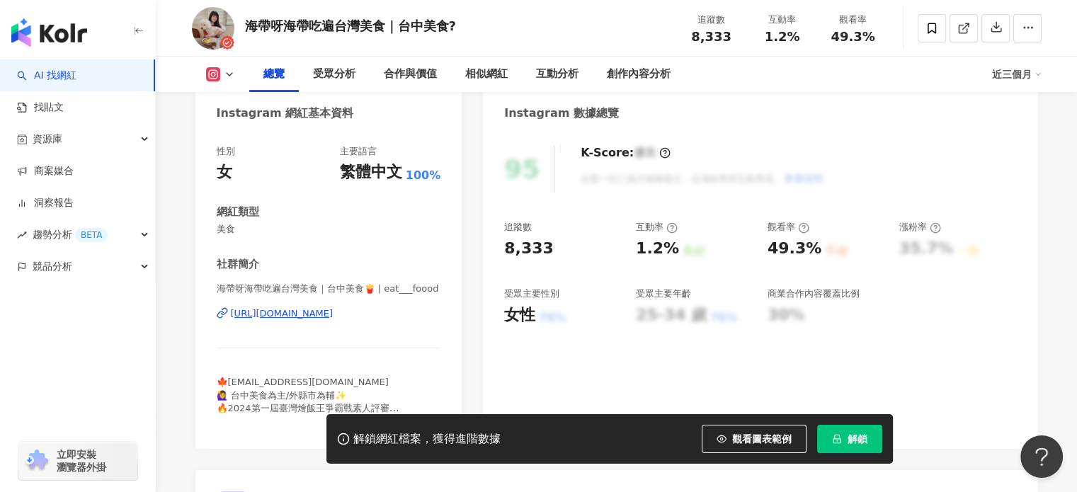
scroll to position [142, 0]
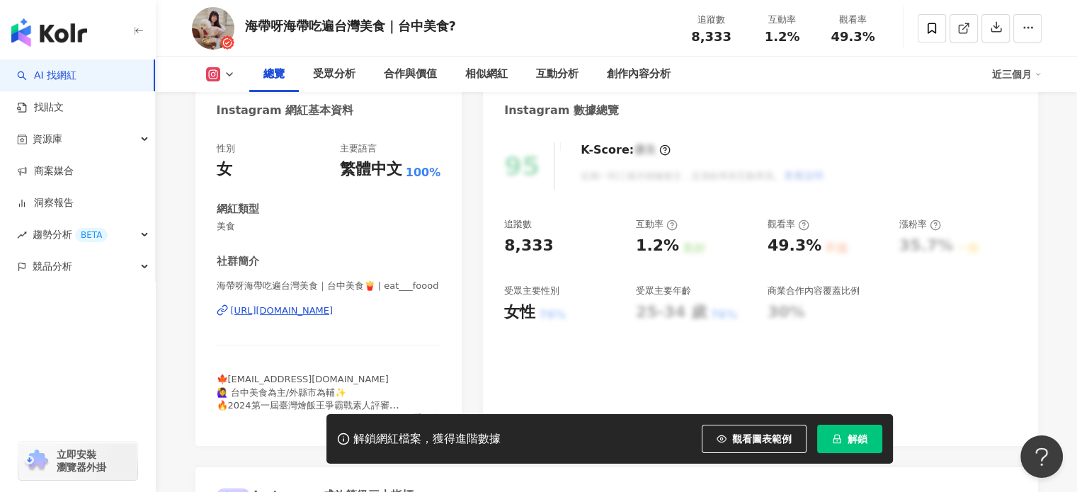
click at [341, 298] on div "海帶呀海帶吃遍台灣美食｜台中美食🍟 | eat___foood https://www.instagram.com/eat___foood/" at bounding box center [329, 321] width 225 height 83
click at [334, 307] on div "https://www.instagram.com/eat___foood/" at bounding box center [282, 311] width 103 height 13
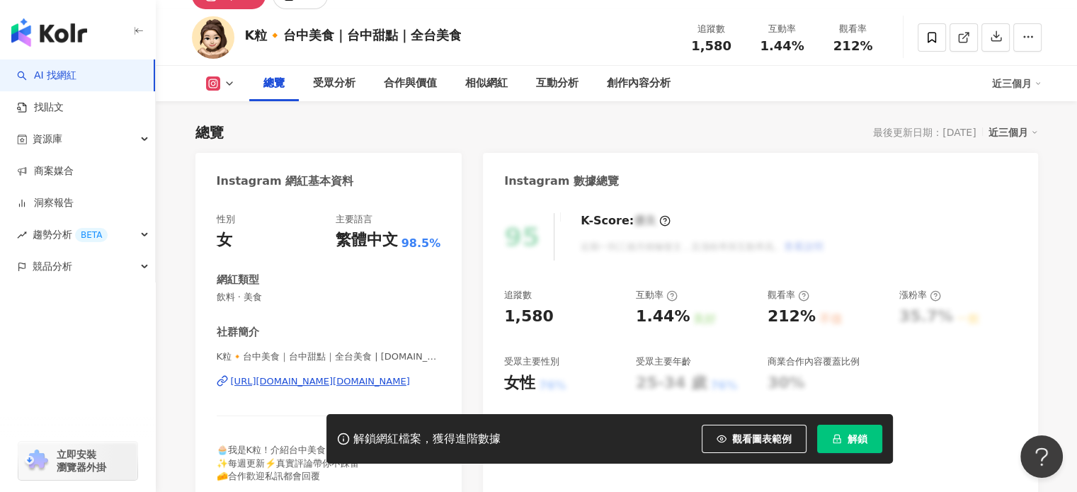
click at [258, 380] on div "https://www.instagram.com/kellystaste.tw/" at bounding box center [320, 381] width 179 height 13
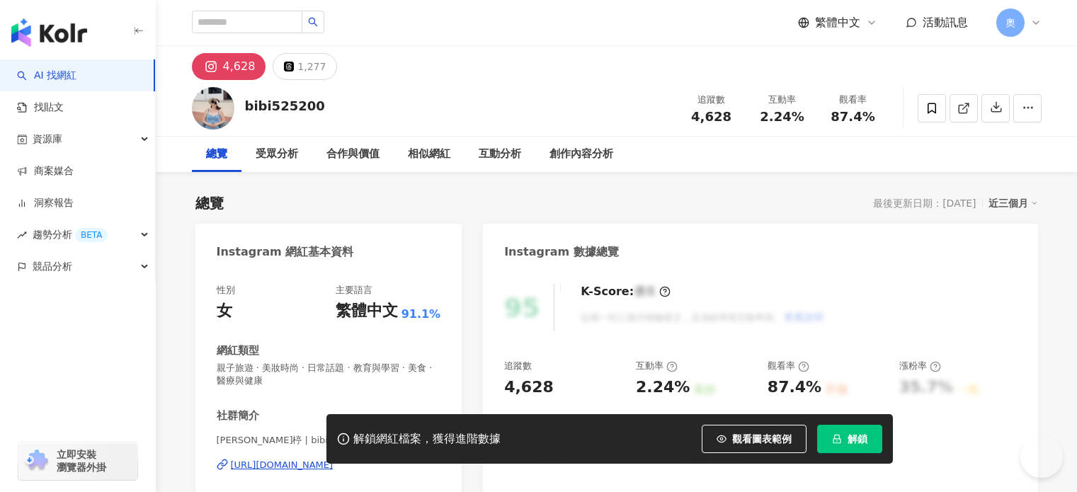
click at [303, 459] on div "https://www.instagram.com/bibi525200/" at bounding box center [282, 465] width 103 height 13
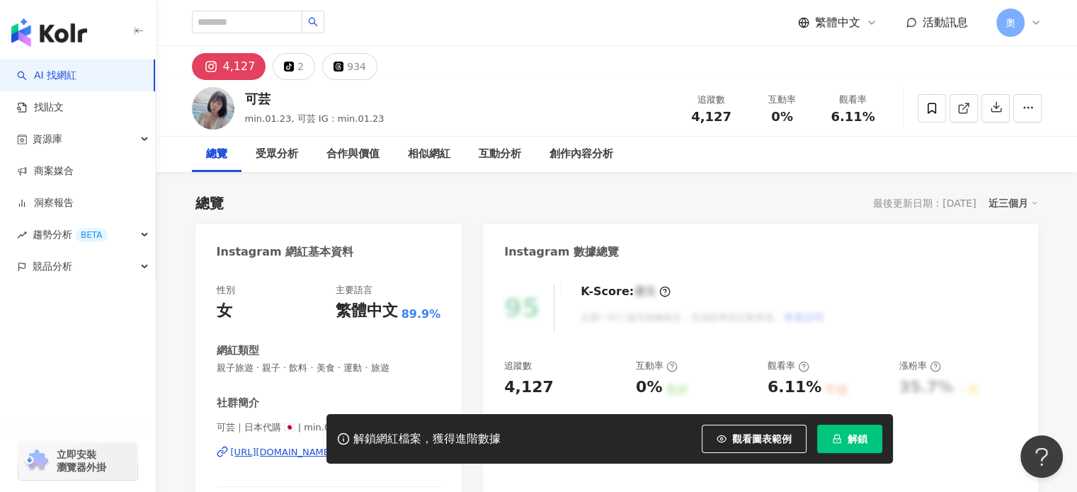
click at [334, 446] on div "https://www.instagram.com/min.01.23/" at bounding box center [282, 452] width 103 height 13
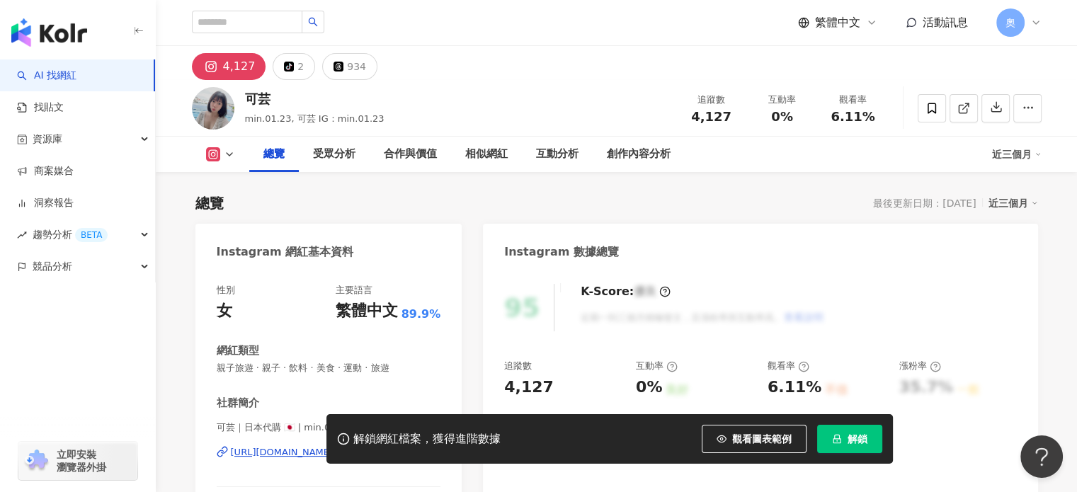
scroll to position [142, 0]
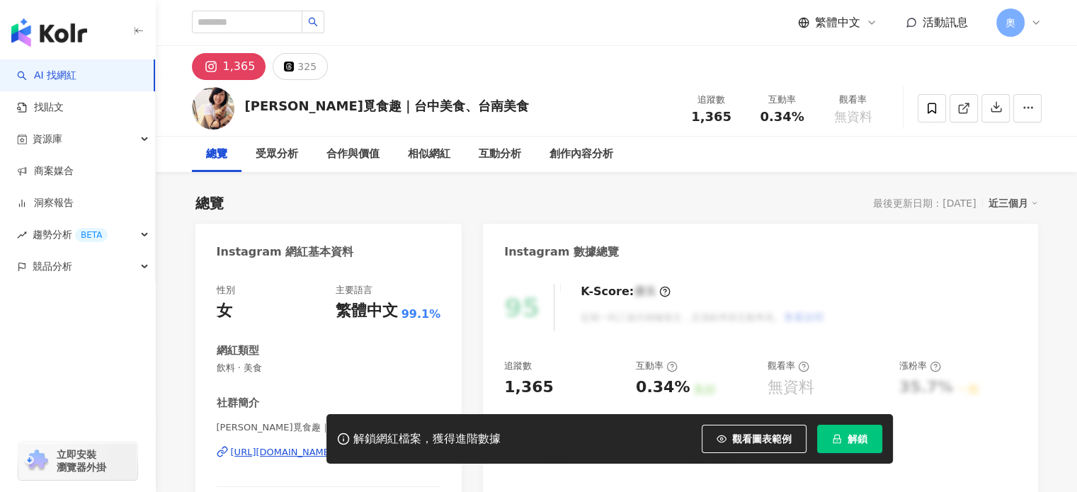
scroll to position [213, 0]
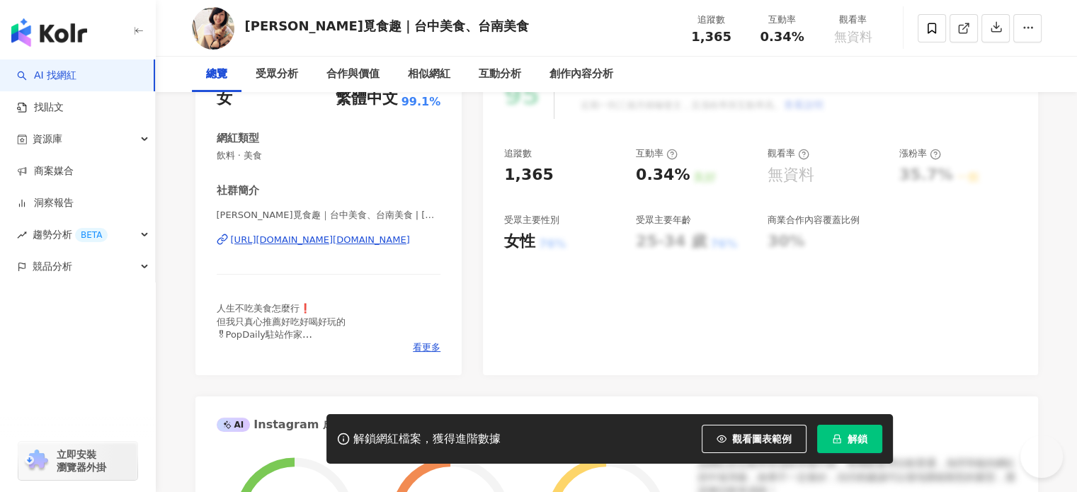
click at [390, 242] on div "[URL][DOMAIN_NAME][DOMAIN_NAME]" at bounding box center [320, 240] width 179 height 13
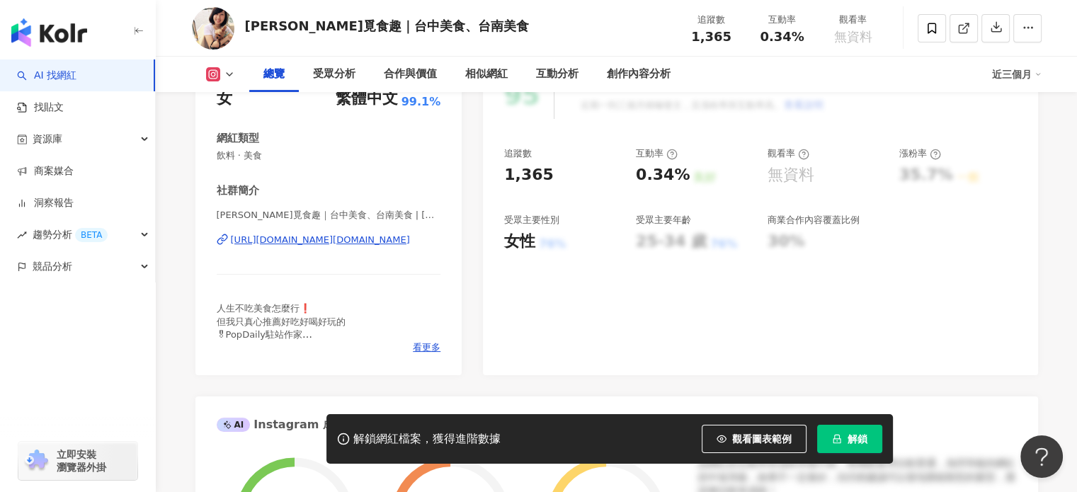
scroll to position [0, 0]
